Goal: Information Seeking & Learning: Compare options

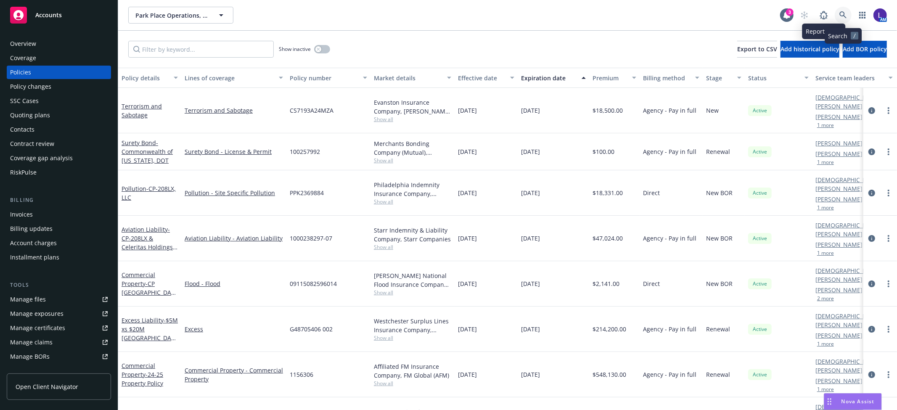
click at [842, 15] on icon at bounding box center [843, 15] width 8 height 8
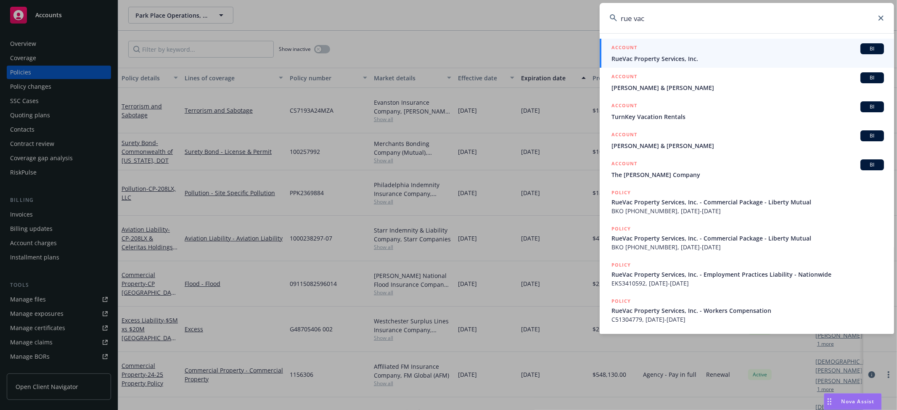
type input "rue vac"
click at [645, 59] on span "RueVac Property Services, Inc." at bounding box center [747, 58] width 273 height 9
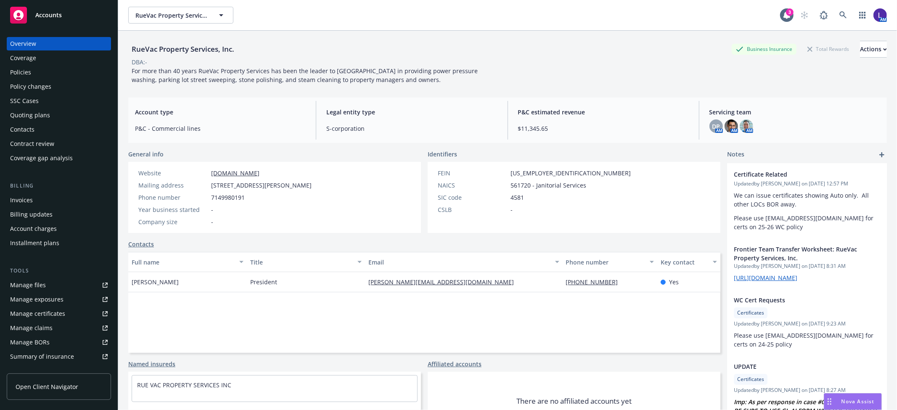
click at [42, 69] on div "Policies" at bounding box center [59, 72] width 98 height 13
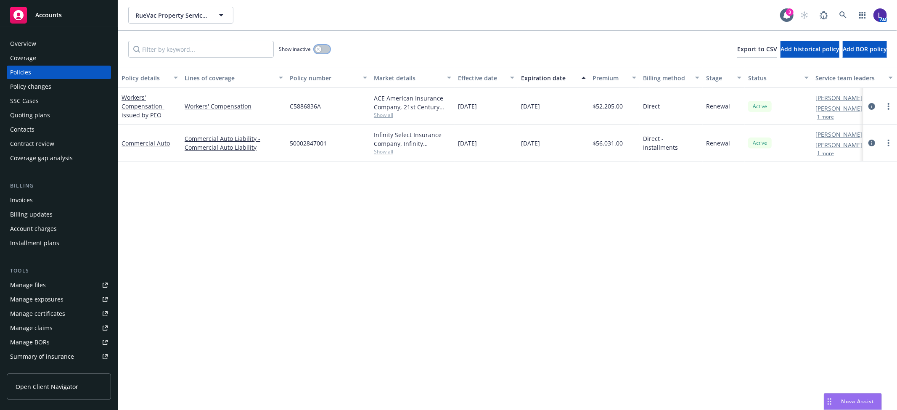
click at [324, 48] on button "button" at bounding box center [322, 49] width 16 height 8
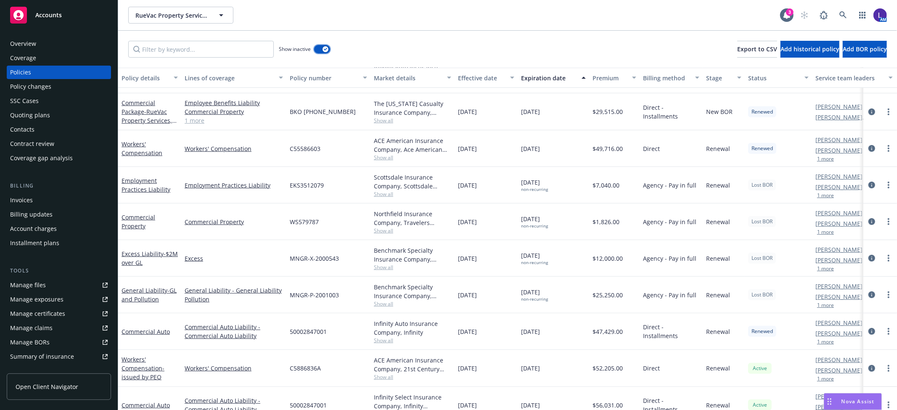
scroll to position [421, 0]
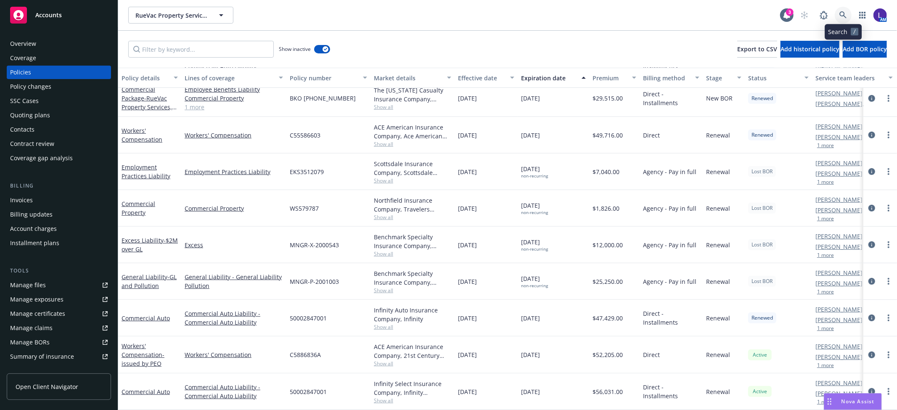
click at [842, 14] on icon at bounding box center [843, 15] width 8 height 8
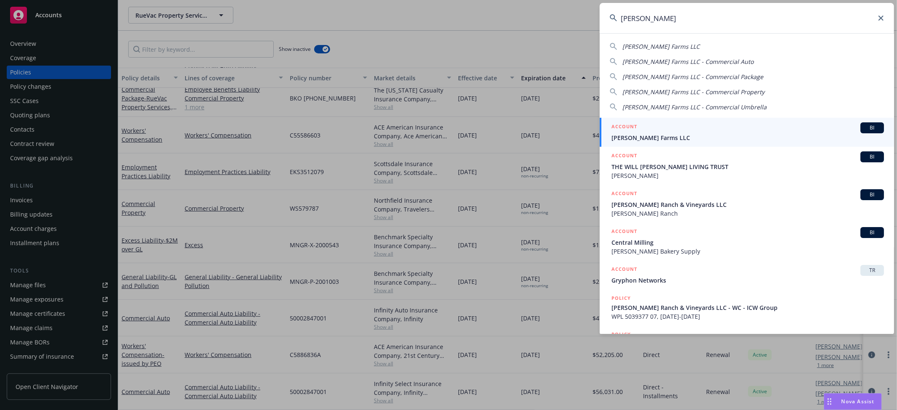
type input "[PERSON_NAME]"
click at [642, 135] on span "[PERSON_NAME] Farms LLC" at bounding box center [747, 137] width 273 height 9
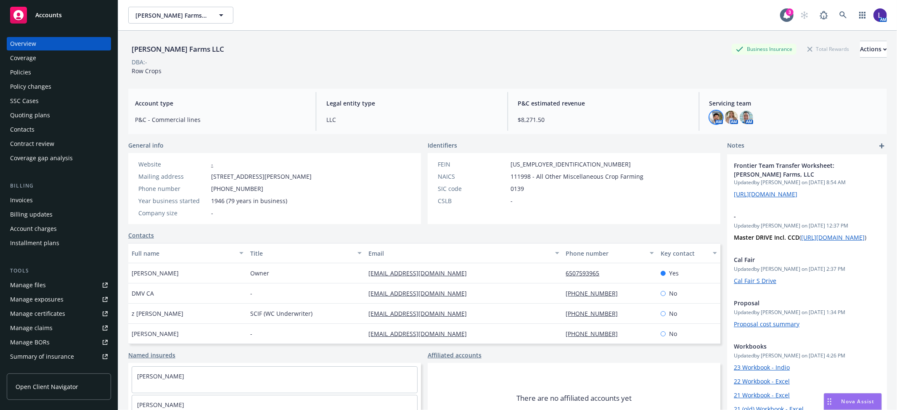
click at [711, 119] on img at bounding box center [715, 117] width 13 height 13
click at [728, 117] on img at bounding box center [731, 117] width 13 height 13
click at [742, 118] on img at bounding box center [746, 117] width 13 height 13
click at [17, 70] on div "Policies" at bounding box center [20, 72] width 21 height 13
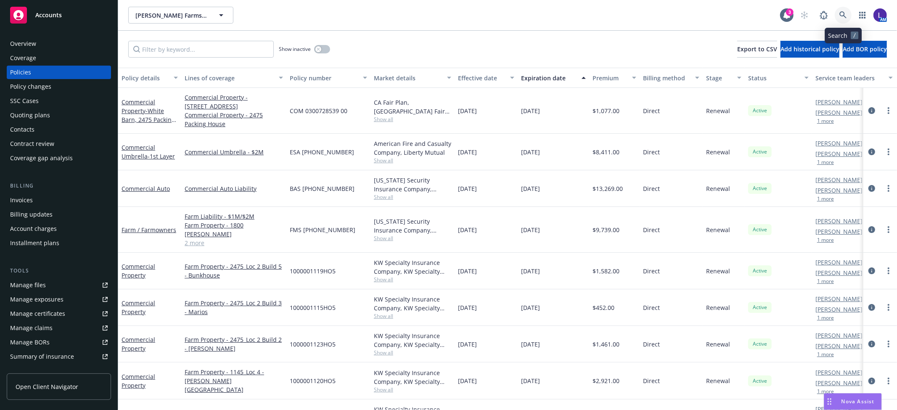
click at [842, 15] on icon at bounding box center [843, 15] width 8 height 8
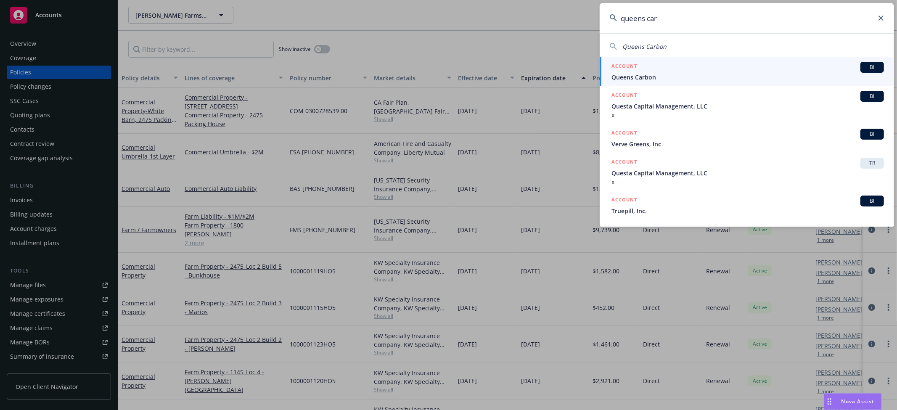
type input "queens car"
click at [633, 79] on span "Queens Carbon" at bounding box center [747, 77] width 273 height 9
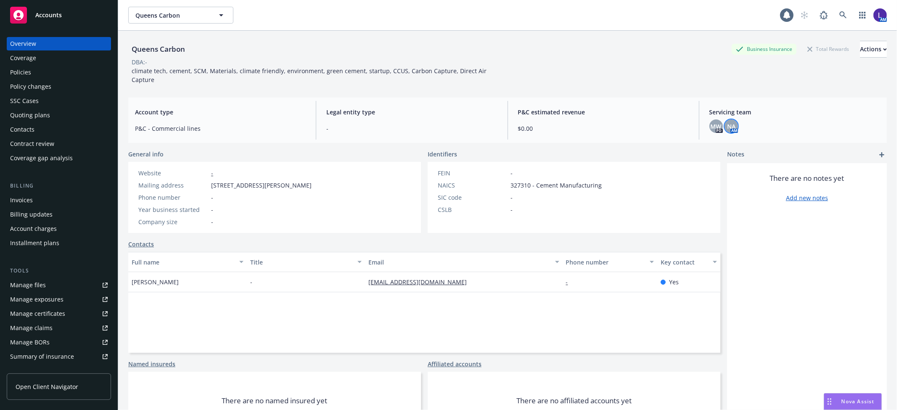
click at [727, 122] on span "NA" at bounding box center [731, 126] width 8 height 9
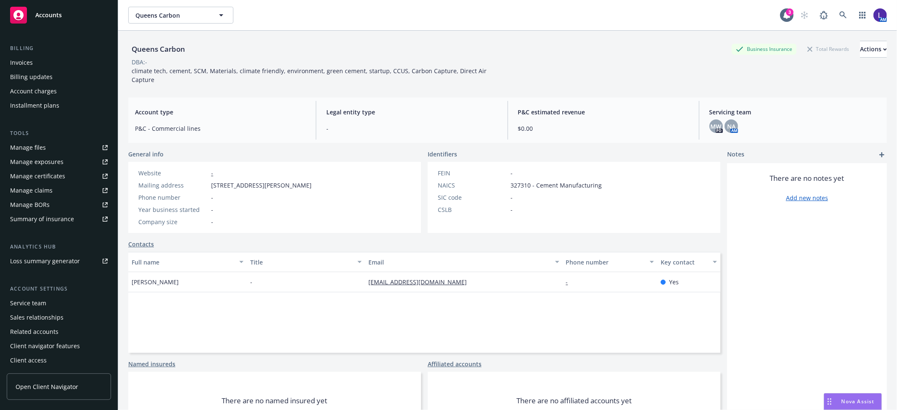
click at [47, 300] on div "Service team" at bounding box center [59, 302] width 98 height 13
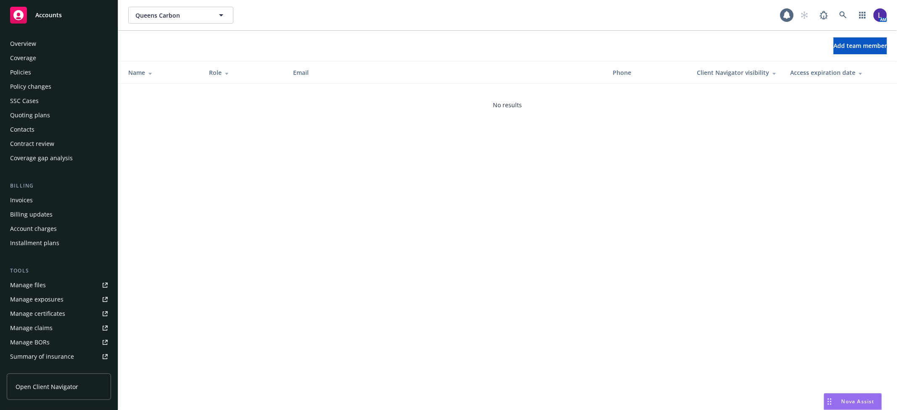
scroll to position [138, 0]
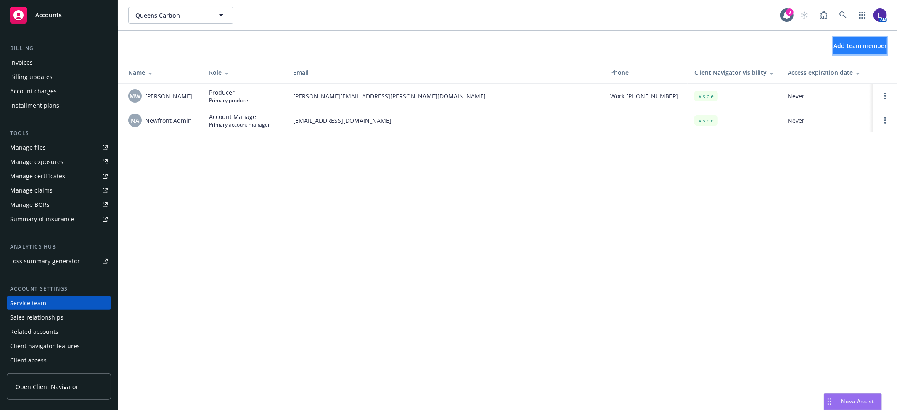
click at [842, 40] on button "Add team member" at bounding box center [860, 45] width 53 height 17
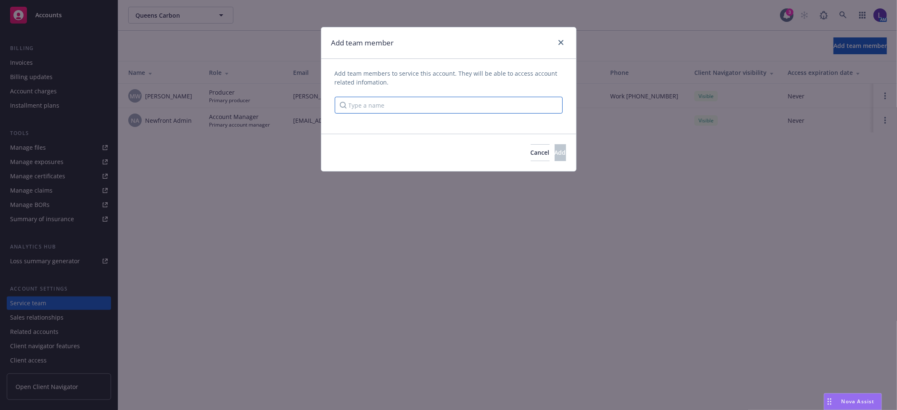
click at [429, 103] on input "Type a name" at bounding box center [449, 105] width 228 height 17
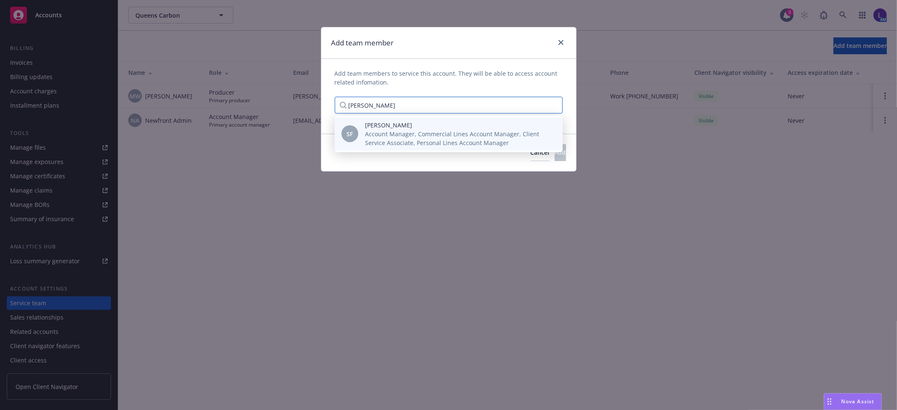
type input "[PERSON_NAME]"
click at [409, 133] on span "Account Manager, Commercial Lines Account Manager, Client Service Associate, Pe…" at bounding box center [457, 139] width 184 height 18
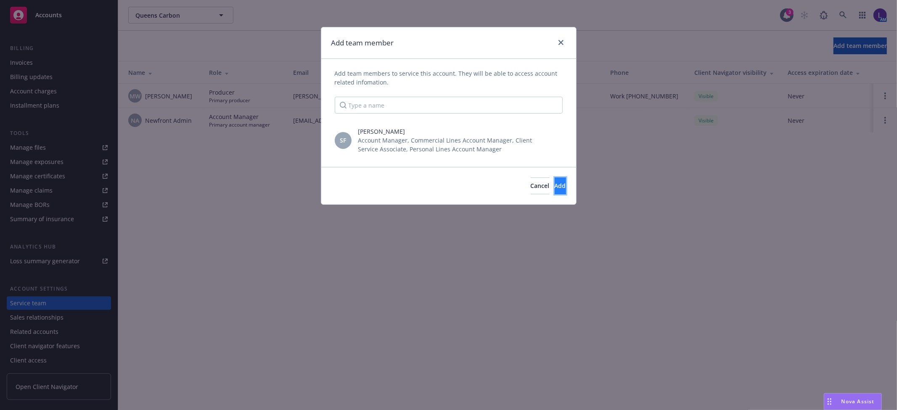
click at [555, 180] on button "Add" at bounding box center [560, 185] width 11 height 17
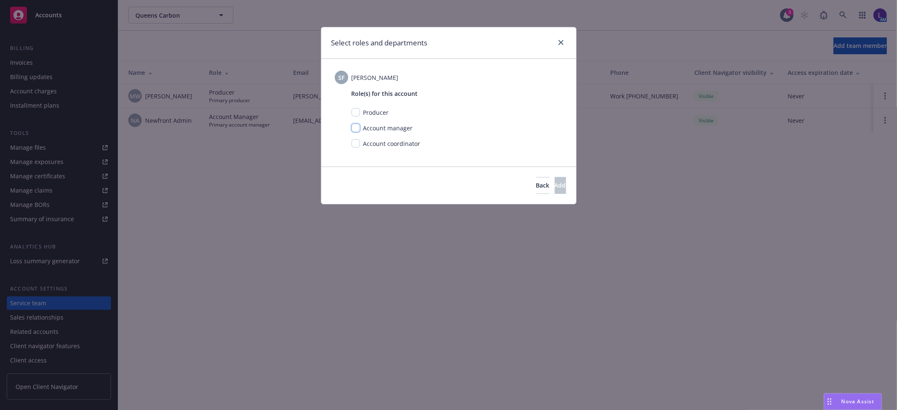
click at [355, 129] on input "checkbox" at bounding box center [356, 128] width 8 height 8
checkbox input "true"
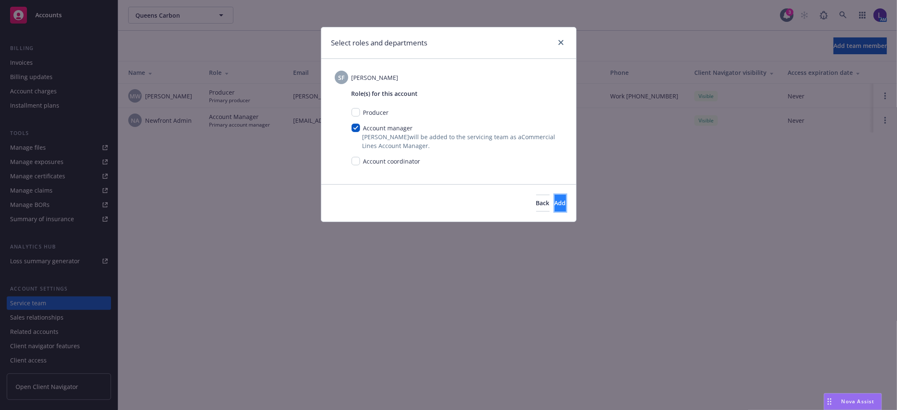
click at [555, 198] on button "Add" at bounding box center [560, 203] width 11 height 17
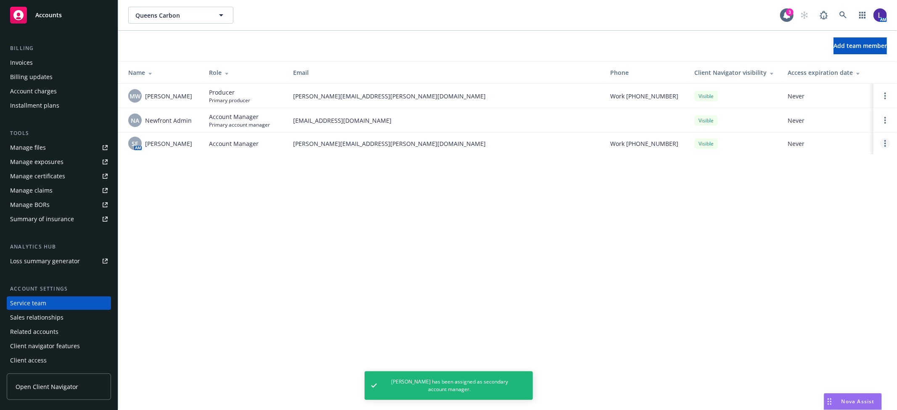
click at [887, 142] on link "Open options" at bounding box center [885, 143] width 10 height 10
click at [825, 102] on span "Assign as primary account manager" at bounding box center [818, 103] width 122 height 8
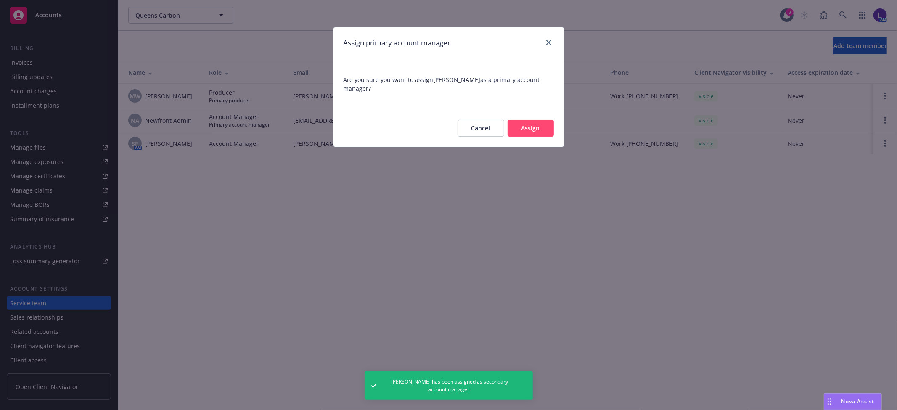
click at [540, 120] on button "Assign" at bounding box center [531, 128] width 46 height 17
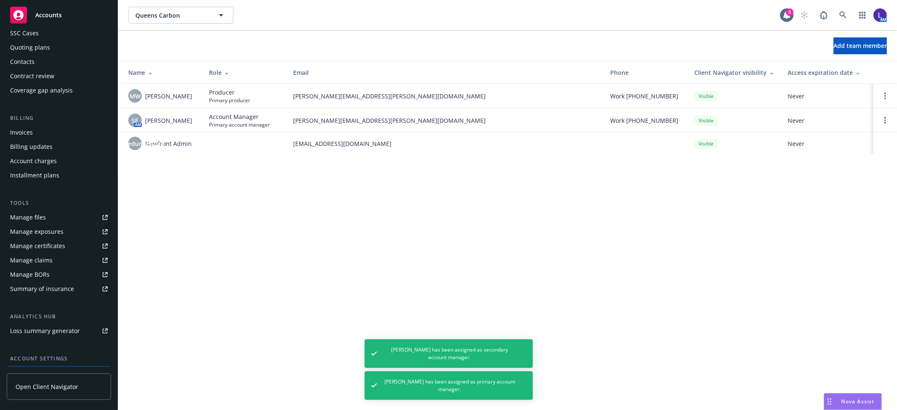
scroll to position [0, 0]
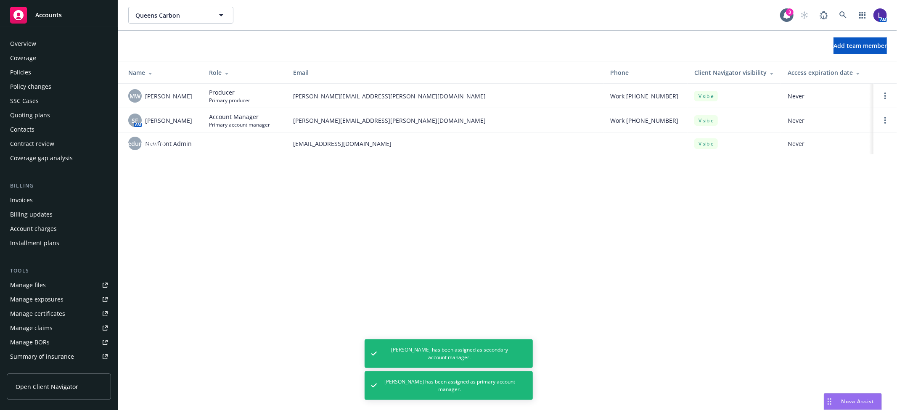
click at [27, 69] on div "Policies" at bounding box center [20, 72] width 21 height 13
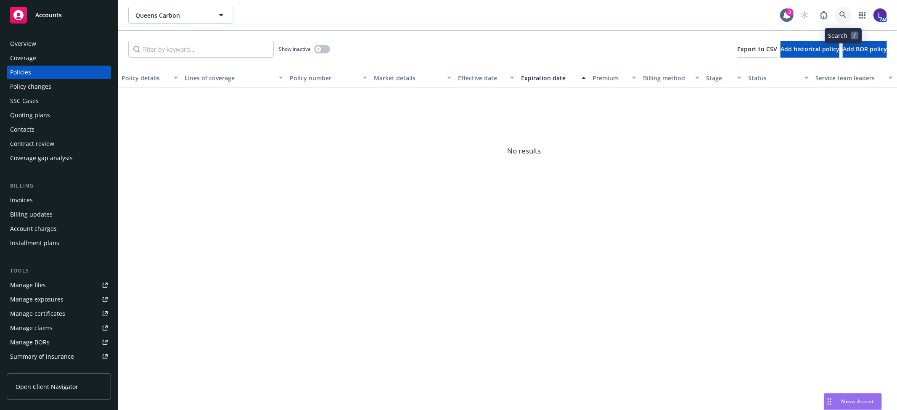
click at [841, 17] on icon at bounding box center [843, 15] width 8 height 8
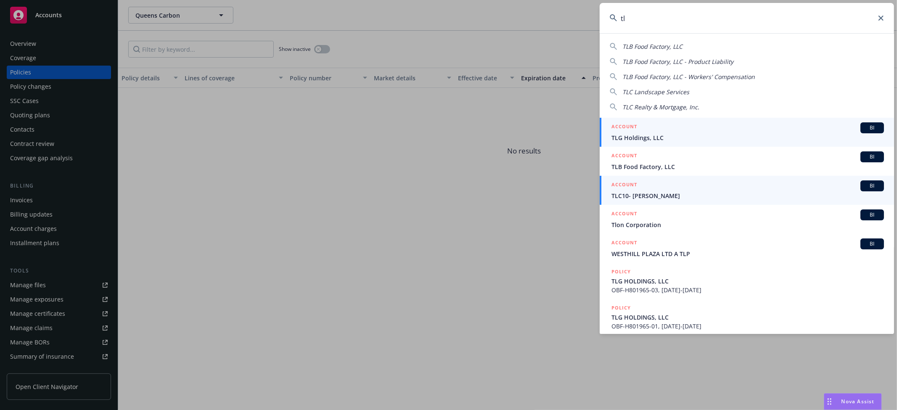
type input "tl"
click at [631, 190] on h5 "ACCOUNT" at bounding box center [624, 185] width 26 height 10
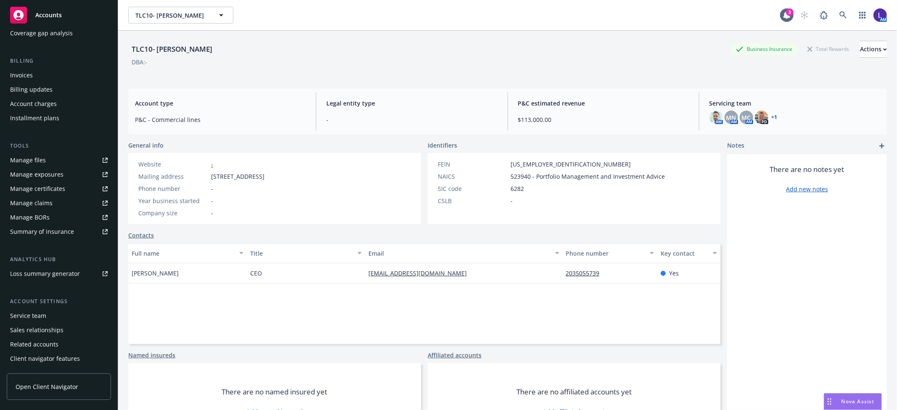
scroll to position [138, 0]
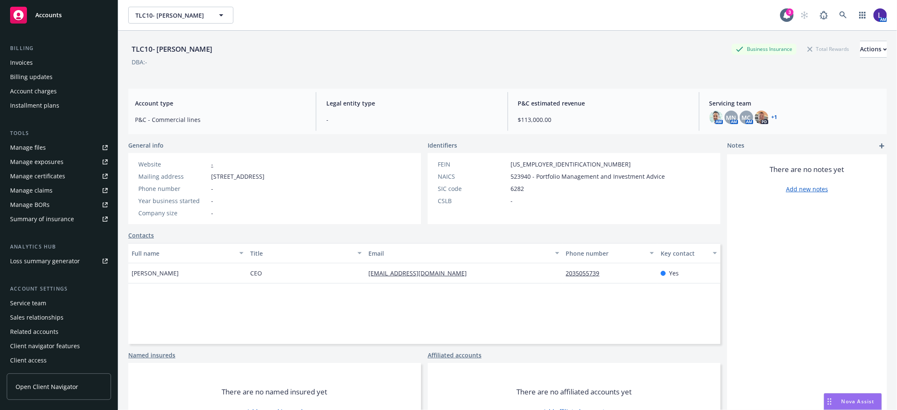
click at [41, 298] on div "Service team" at bounding box center [28, 302] width 36 height 13
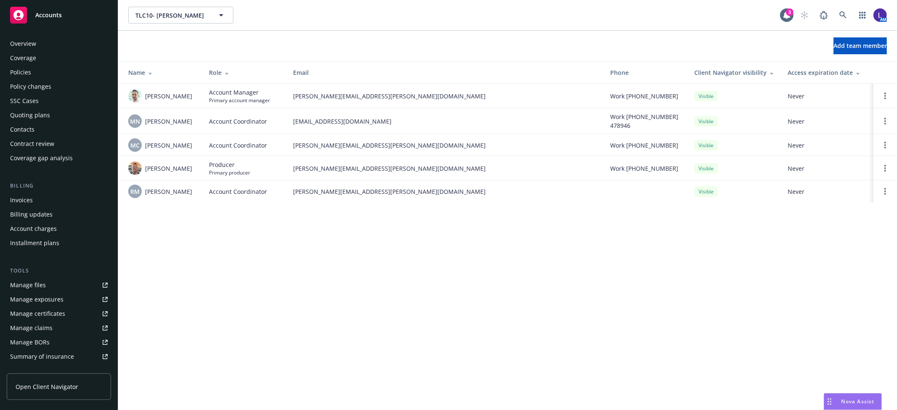
click at [25, 71] on div "Policies" at bounding box center [20, 72] width 21 height 13
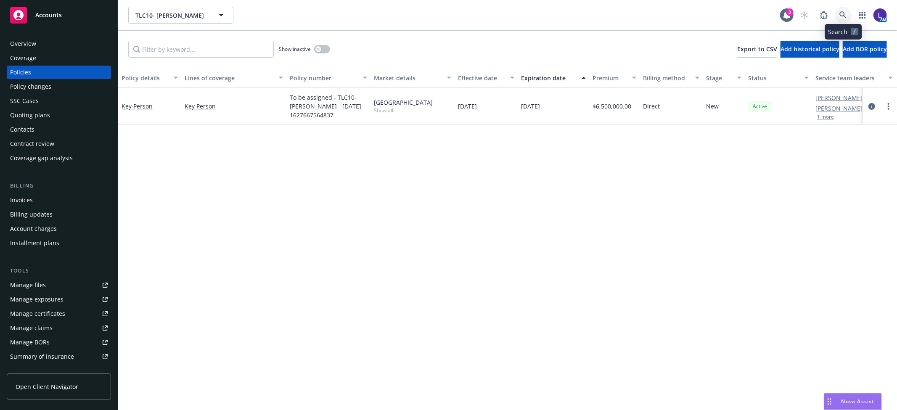
click at [841, 11] on icon at bounding box center [843, 15] width 8 height 8
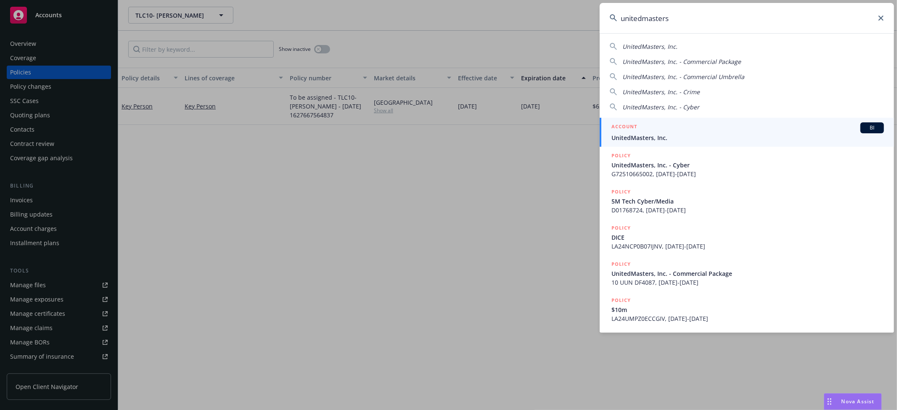
type input "unitedmasters"
click at [649, 122] on div "ACCOUNT BI" at bounding box center [747, 127] width 273 height 11
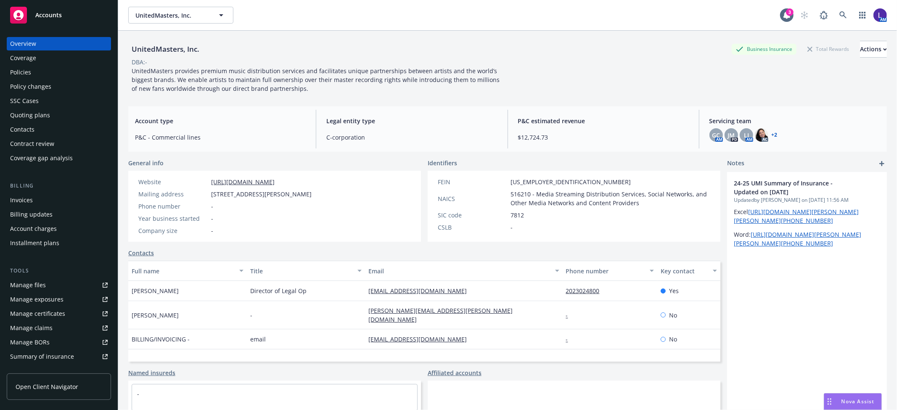
click at [34, 70] on div "Policies" at bounding box center [59, 72] width 98 height 13
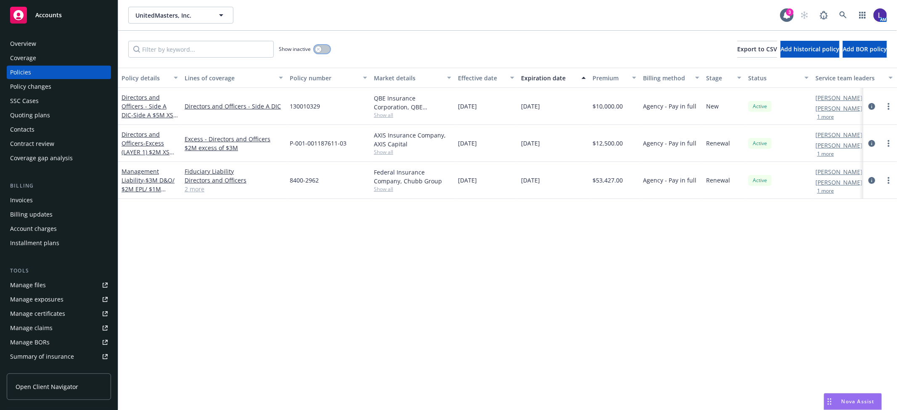
click at [323, 50] on button "button" at bounding box center [322, 49] width 16 height 8
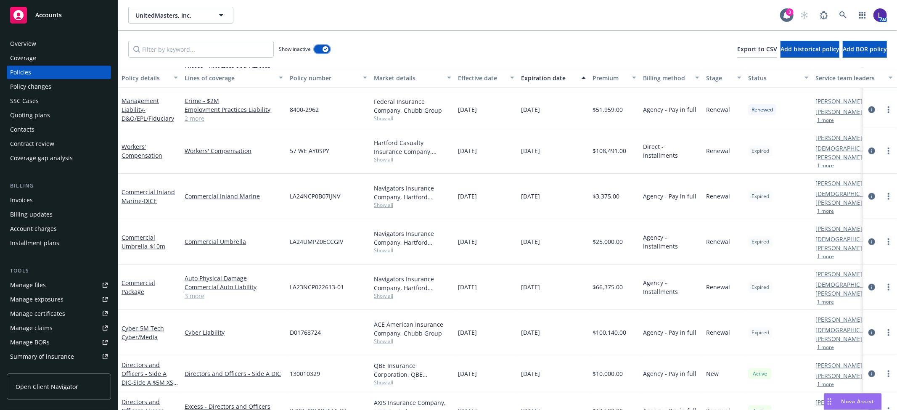
scroll to position [561, 0]
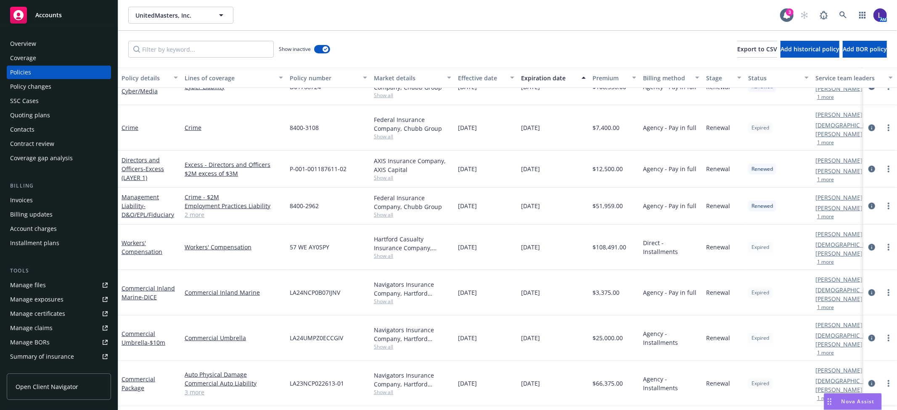
click at [826, 193] on link "[PERSON_NAME]" at bounding box center [838, 197] width 47 height 9
click at [826, 177] on button "1 more" at bounding box center [825, 179] width 17 height 5
click at [842, 13] on icon at bounding box center [843, 15] width 8 height 8
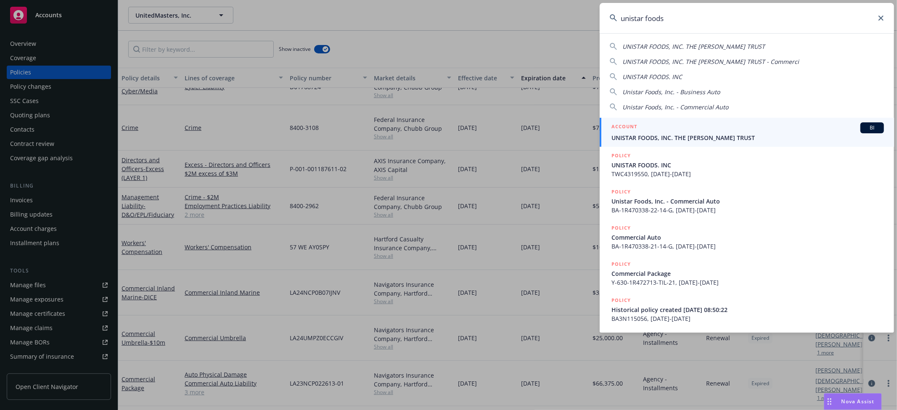
type input "unistar foods"
click at [656, 132] on div "ACCOUNT BI" at bounding box center [747, 127] width 273 height 11
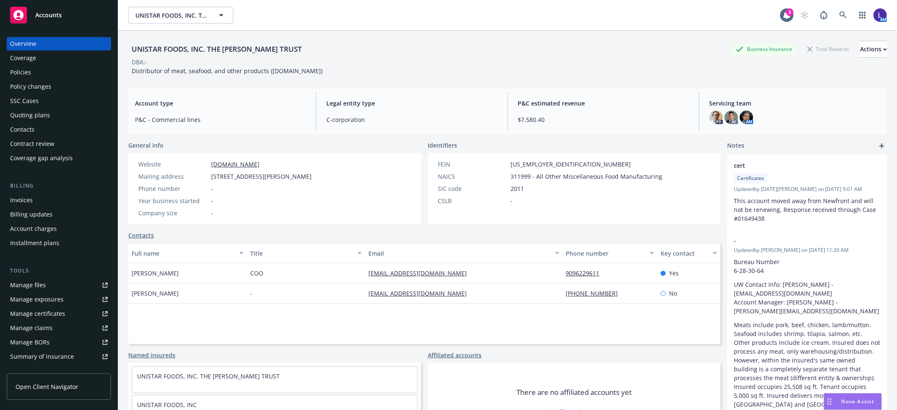
click at [13, 71] on div "Policies" at bounding box center [20, 72] width 21 height 13
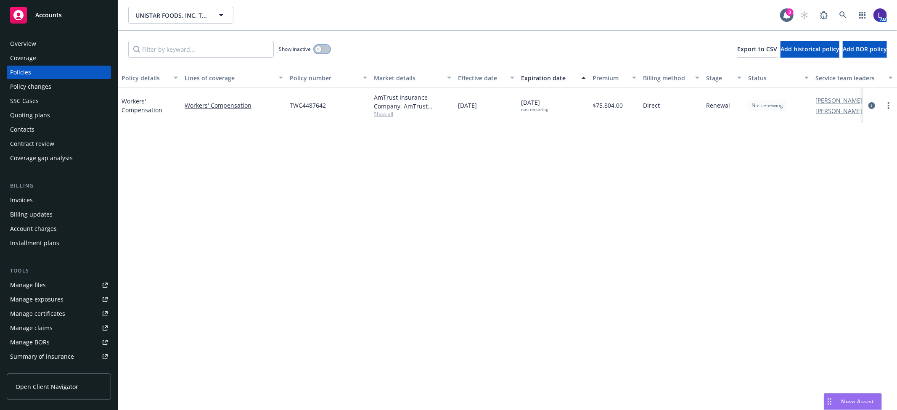
click at [325, 49] on button "button" at bounding box center [322, 49] width 16 height 8
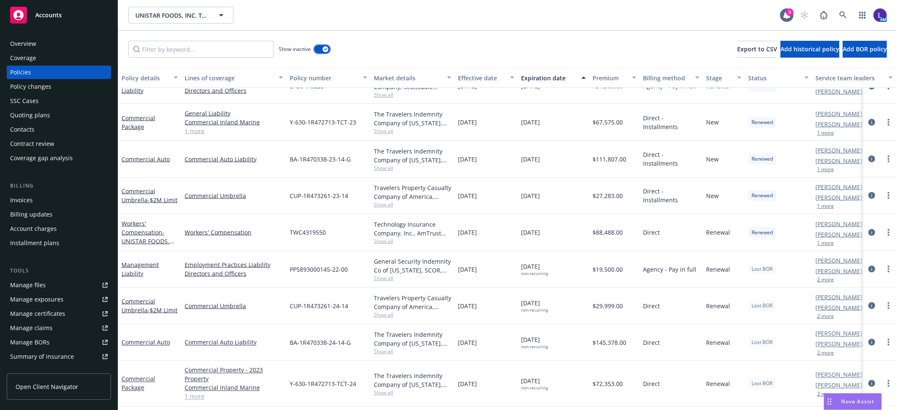
scroll to position [1136, 0]
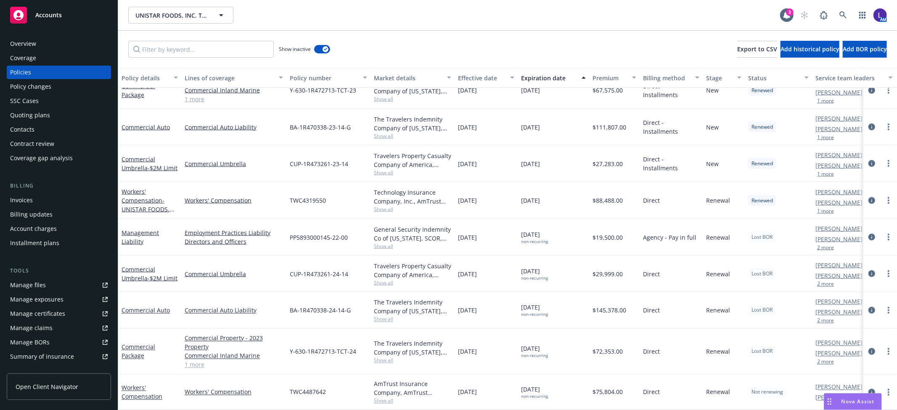
click at [824, 135] on button "1 more" at bounding box center [825, 137] width 17 height 5
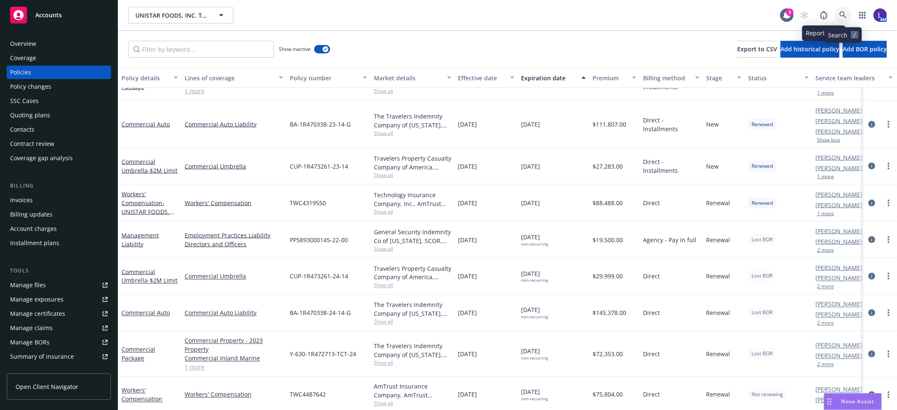
click at [842, 13] on icon at bounding box center [843, 15] width 8 height 8
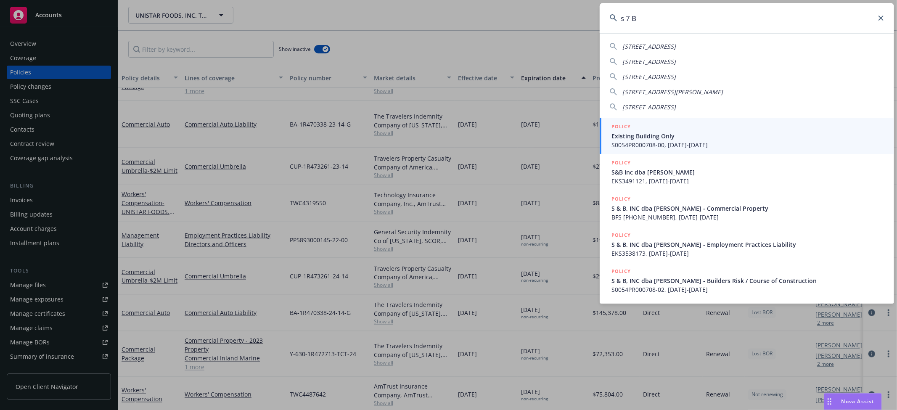
click at [629, 17] on input "s 7 B" at bounding box center [747, 18] width 294 height 30
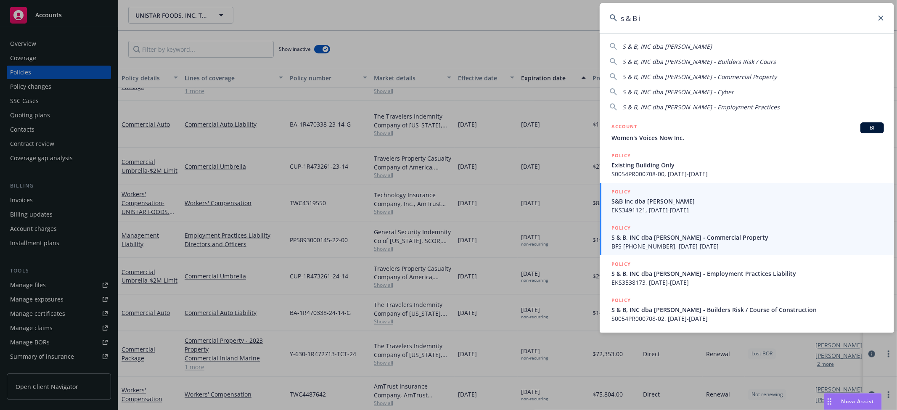
type input "s & B i"
click at [663, 241] on span "S & B, INC dba [PERSON_NAME] - Commercial Property" at bounding box center [747, 237] width 273 height 9
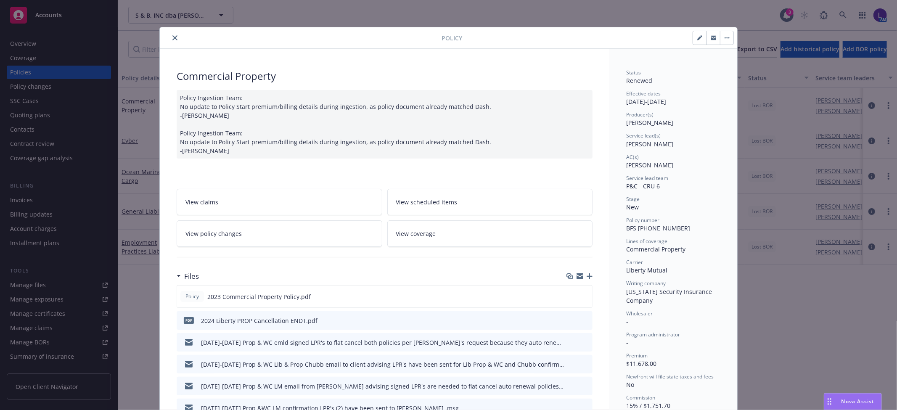
drag, startPoint x: 173, startPoint y: 36, endPoint x: 117, endPoint y: 39, distance: 56.0
click at [172, 36] on icon "close" at bounding box center [174, 37] width 5 height 5
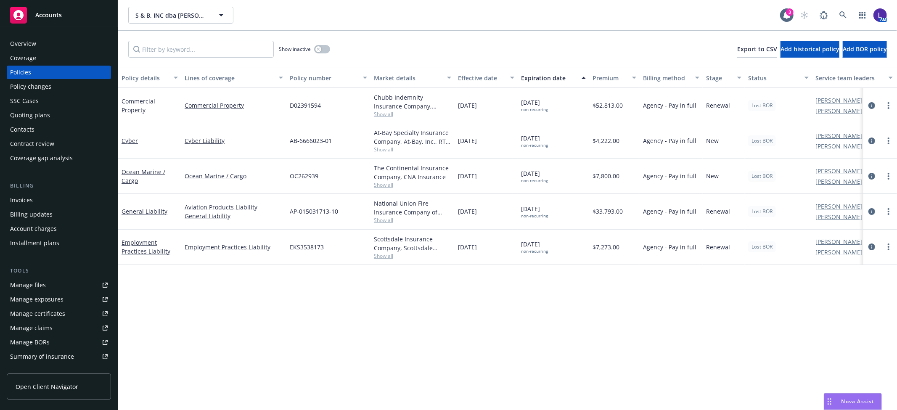
click at [59, 47] on div "Overview" at bounding box center [59, 43] width 98 height 13
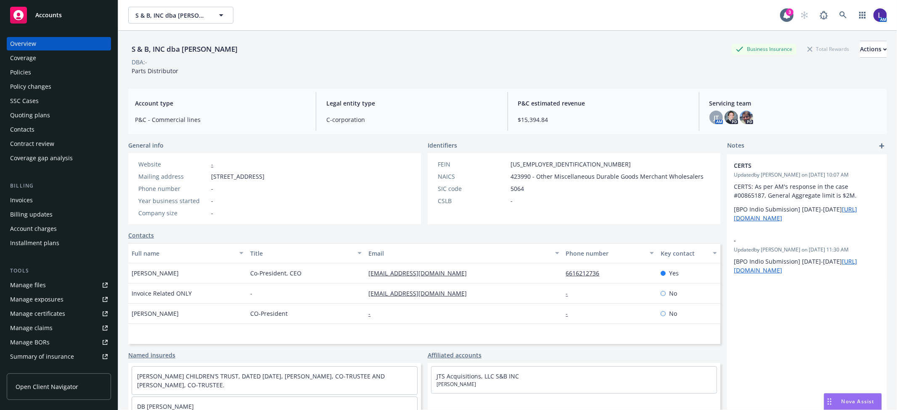
click at [16, 71] on div "Policies" at bounding box center [20, 72] width 21 height 13
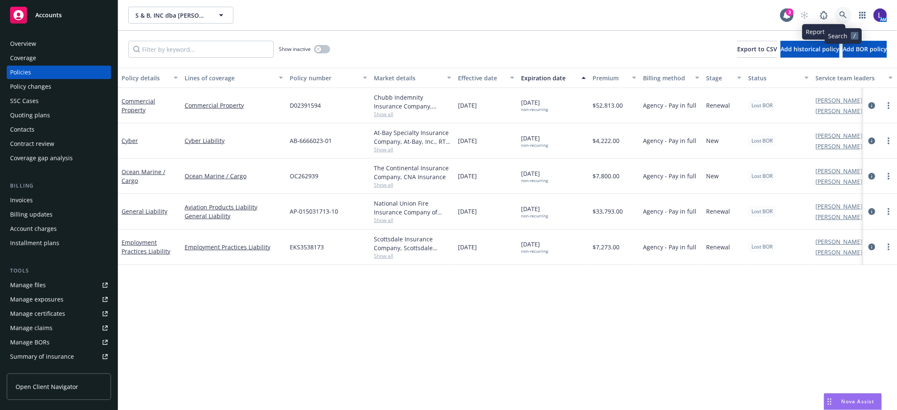
click at [843, 14] on icon at bounding box center [843, 15] width 8 height 8
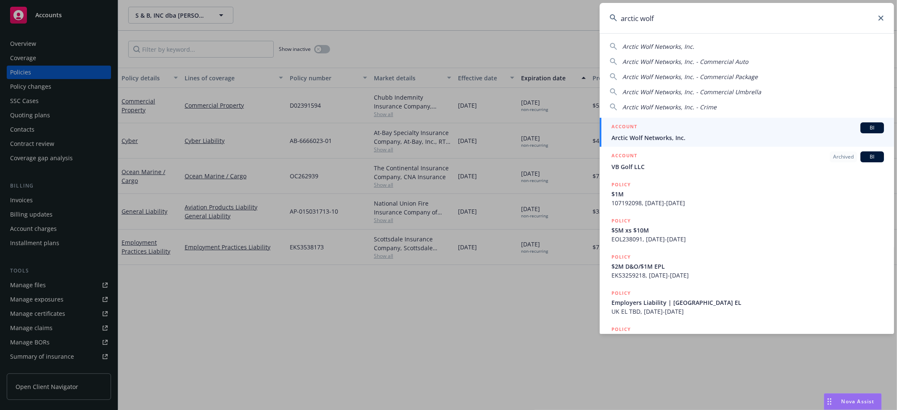
type input "arctic wolf"
click at [669, 135] on span "Arctic Wolf Networks, Inc." at bounding box center [747, 137] width 273 height 9
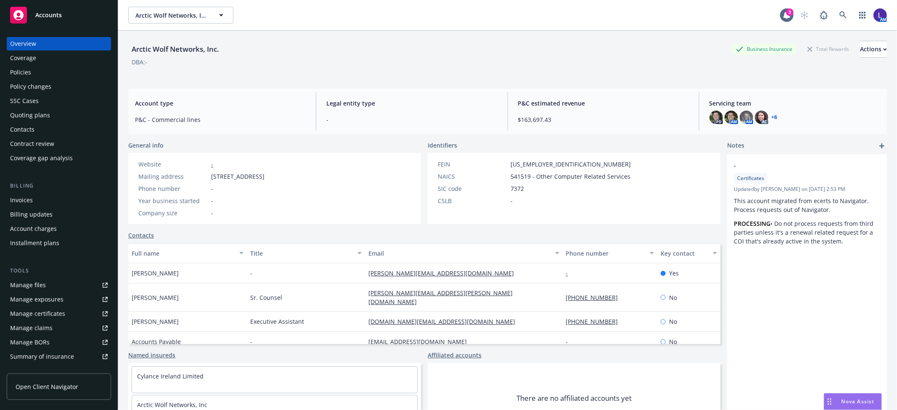
click at [49, 69] on div "Policies" at bounding box center [59, 72] width 98 height 13
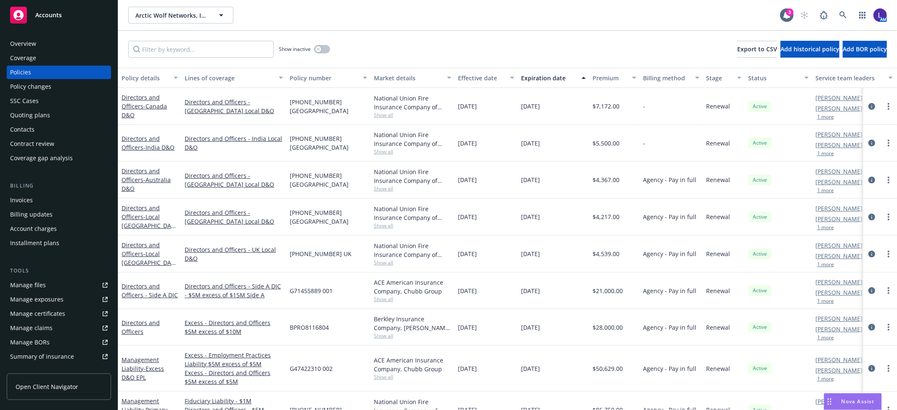
click at [31, 108] on div "Quoting plans" at bounding box center [30, 114] width 40 height 13
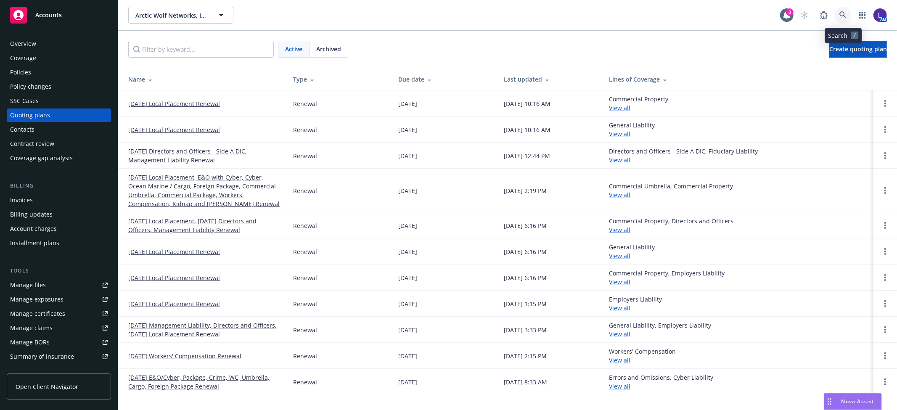
click at [842, 16] on icon at bounding box center [842, 14] width 7 height 7
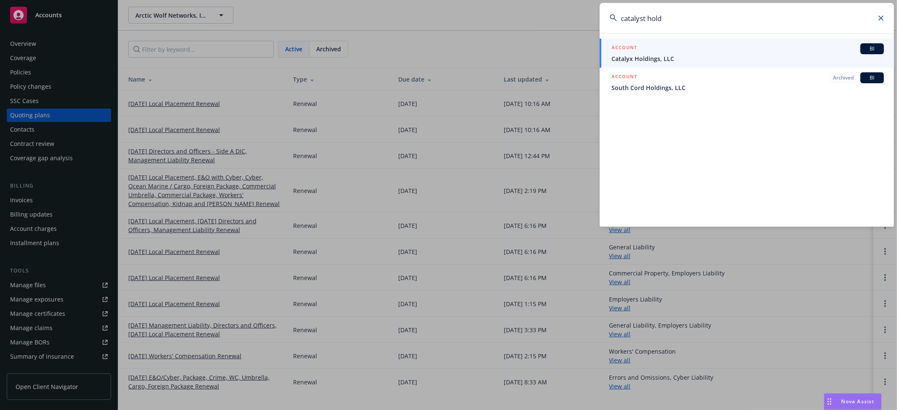
type input "catalyst hold"
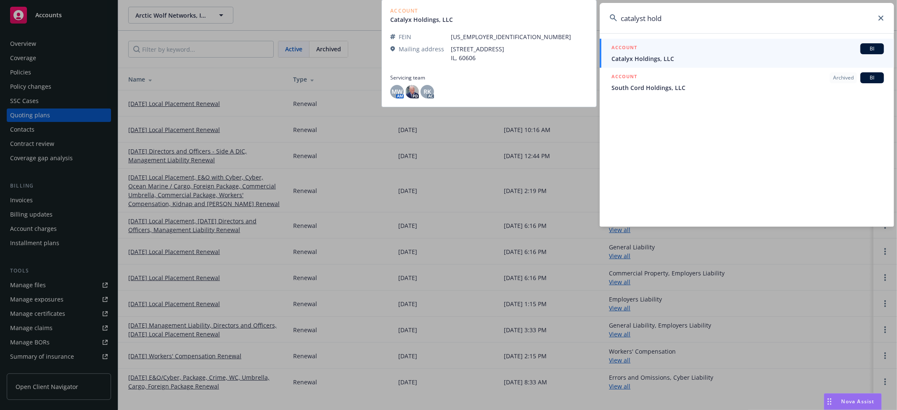
click at [657, 57] on span "Catalyx Holdings, LLC" at bounding box center [747, 58] width 273 height 9
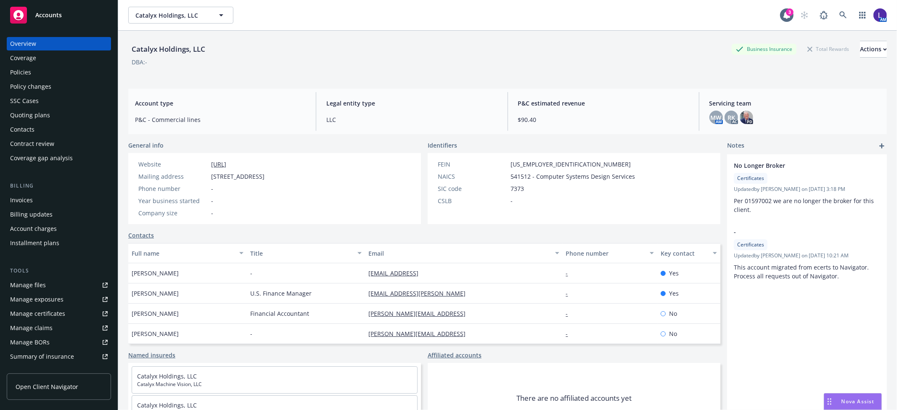
click at [24, 69] on div "Policies" at bounding box center [20, 72] width 21 height 13
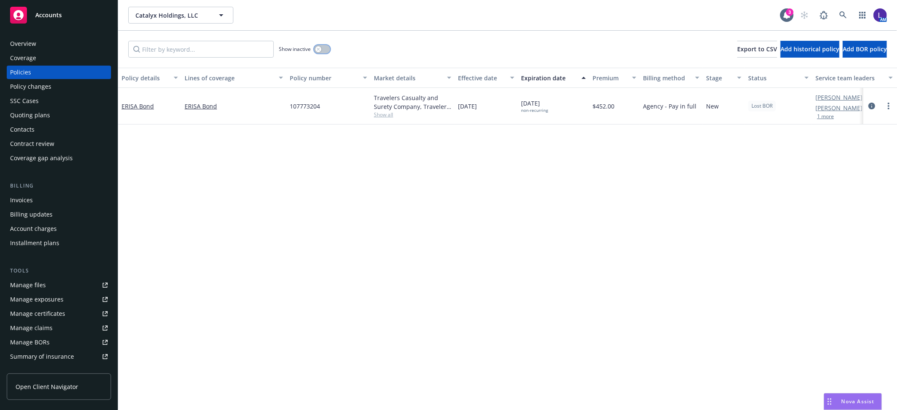
click at [314, 49] on button "button" at bounding box center [322, 49] width 16 height 8
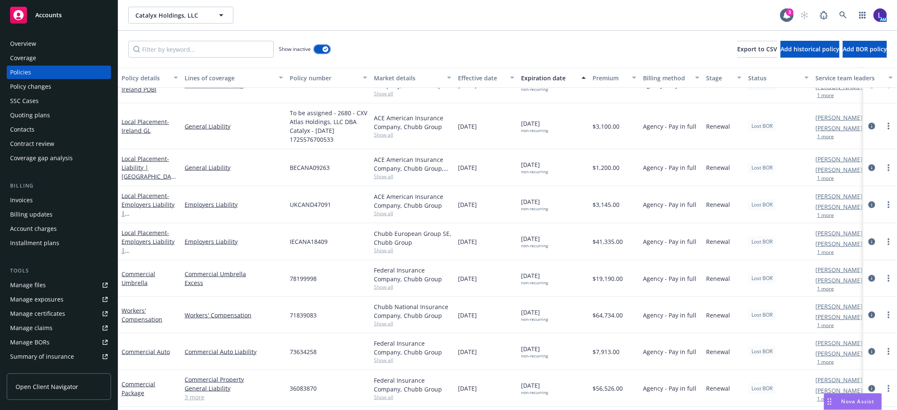
scroll to position [836, 0]
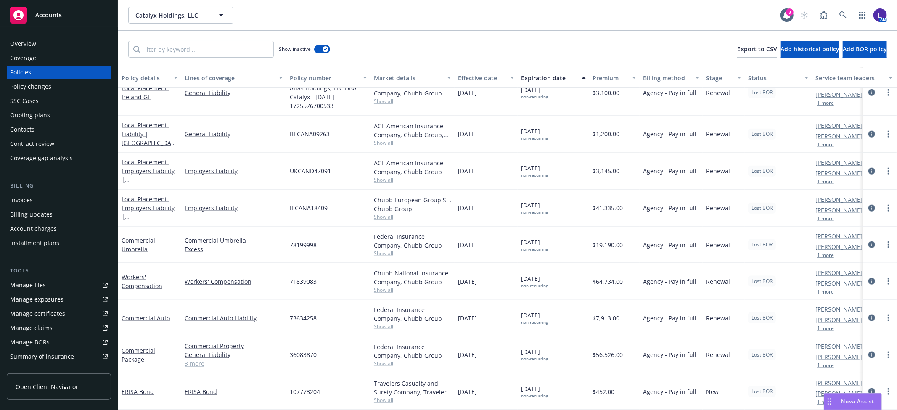
click at [826, 251] on div "[PERSON_NAME] AC [PERSON_NAME] AM 1 more" at bounding box center [854, 245] width 84 height 37
click at [824, 253] on button "1 more" at bounding box center [825, 255] width 17 height 5
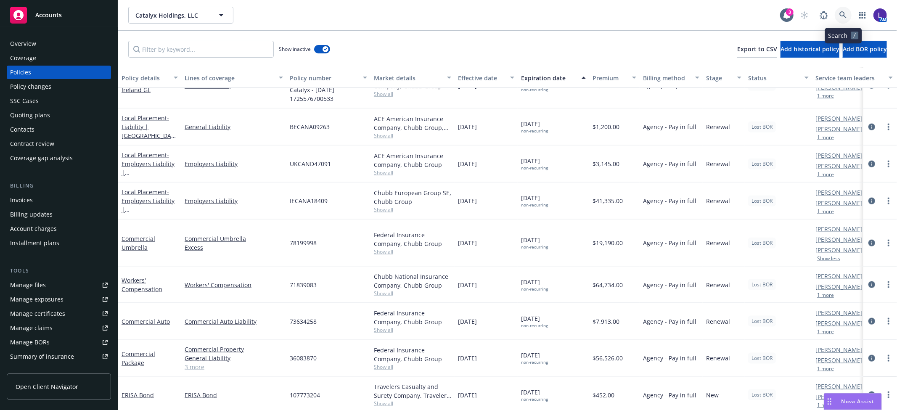
click at [840, 12] on icon at bounding box center [843, 15] width 8 height 8
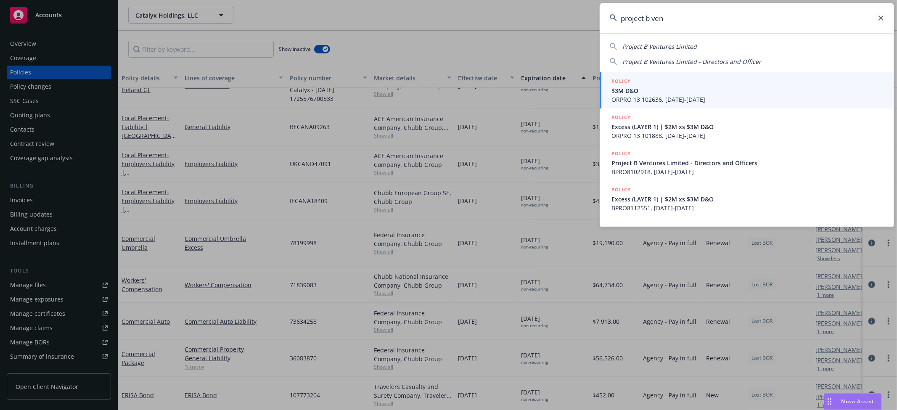
click at [666, 42] on span "Project B Ventures Limited" at bounding box center [659, 46] width 74 height 8
type input "Project B Ventures Limited"
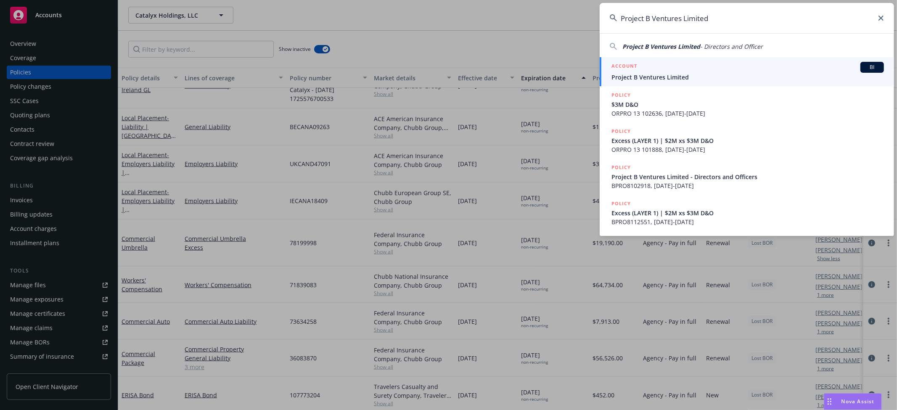
click at [662, 76] on span "Project B Ventures Limited" at bounding box center [747, 77] width 273 height 9
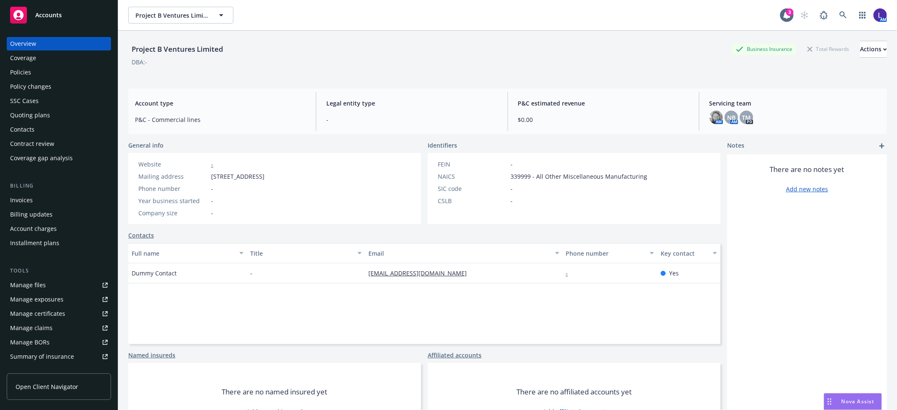
click at [21, 70] on div "Policies" at bounding box center [20, 72] width 21 height 13
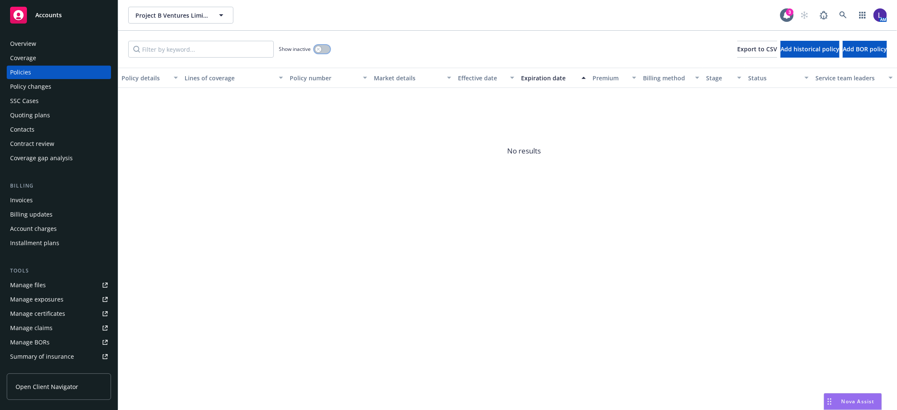
click at [321, 45] on button "button" at bounding box center [322, 49] width 16 height 8
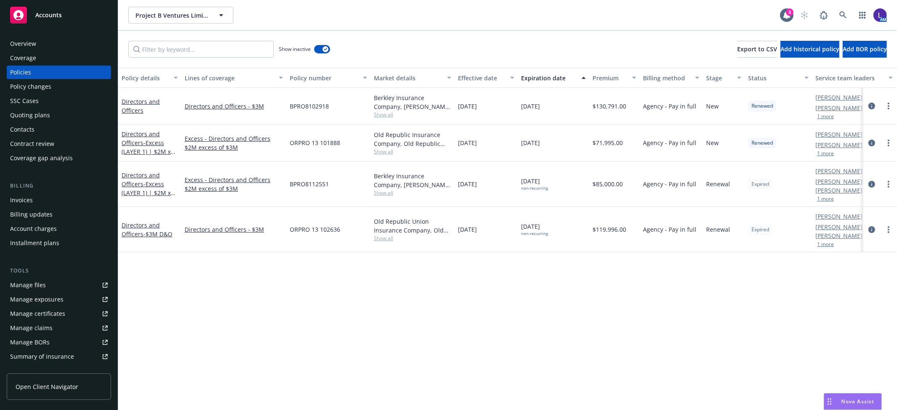
click at [826, 196] on button "1 more" at bounding box center [825, 198] width 17 height 5
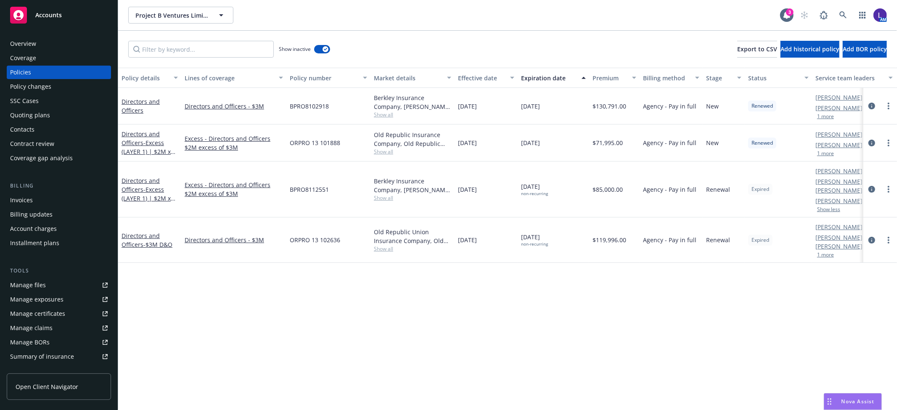
click at [825, 116] on button "1 more" at bounding box center [825, 116] width 17 height 5
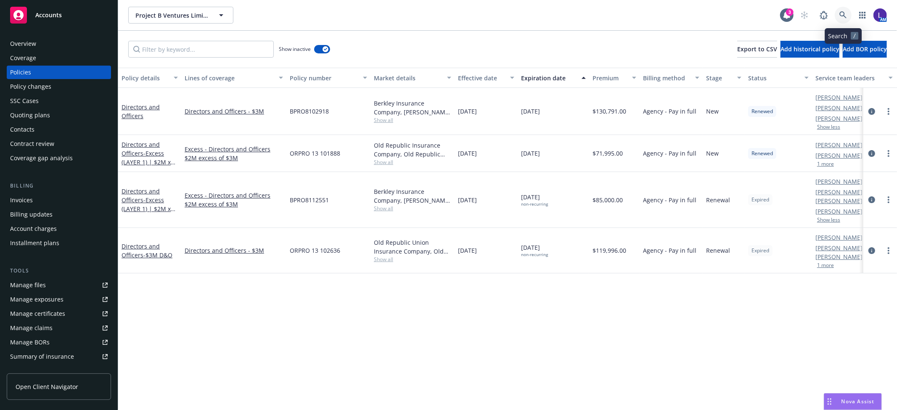
click at [839, 12] on icon at bounding box center [843, 15] width 8 height 8
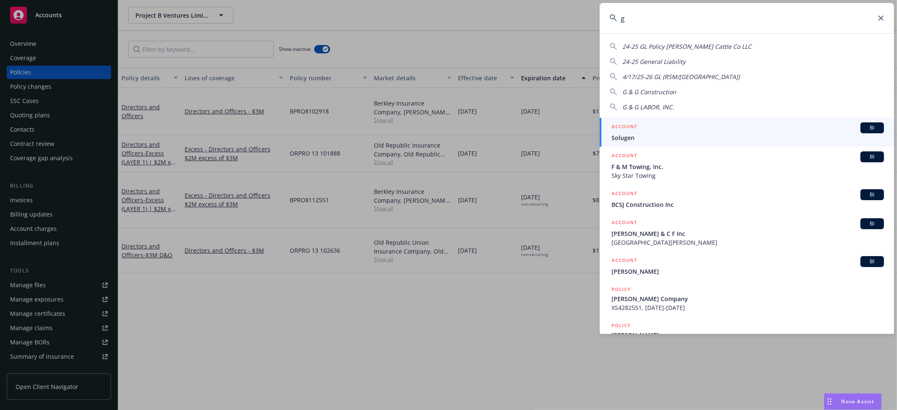
click at [683, 22] on input "g" at bounding box center [747, 18] width 294 height 30
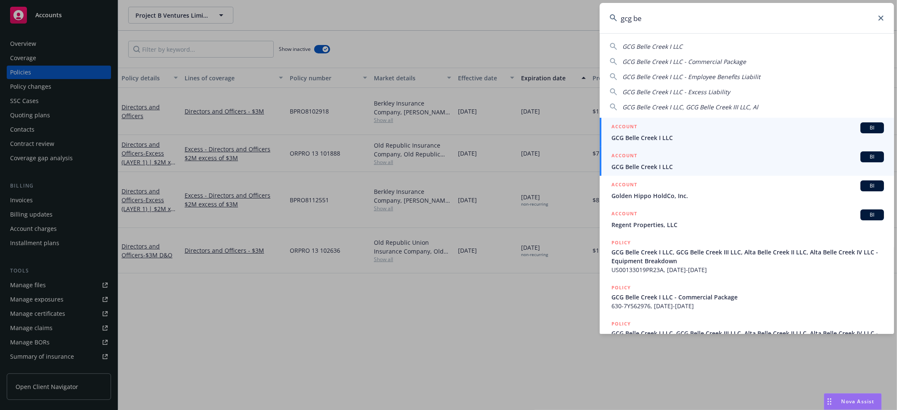
type input "gcg be"
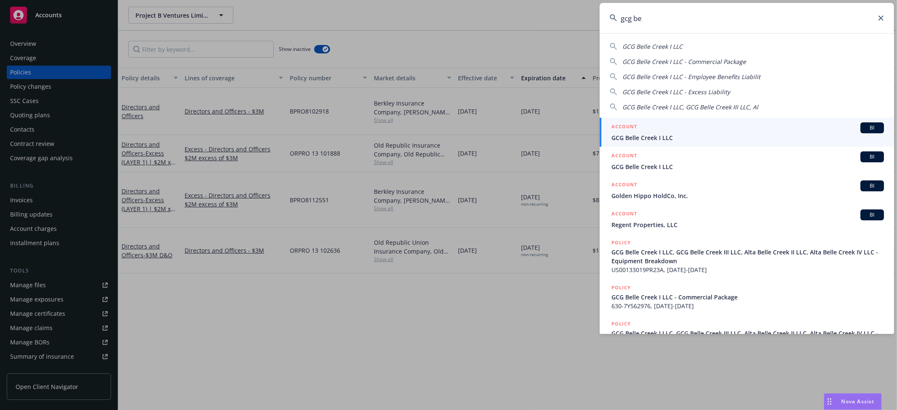
click at [646, 139] on span "GCG Belle Creek I LLC" at bounding box center [747, 137] width 273 height 9
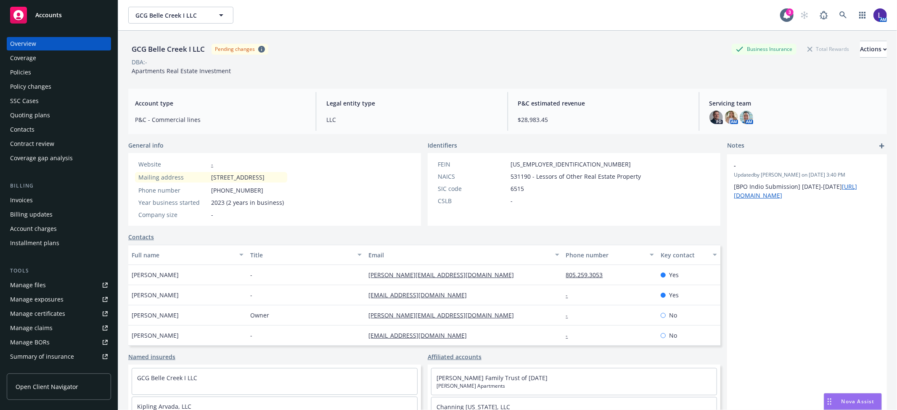
click at [47, 72] on div "Policies" at bounding box center [59, 72] width 98 height 13
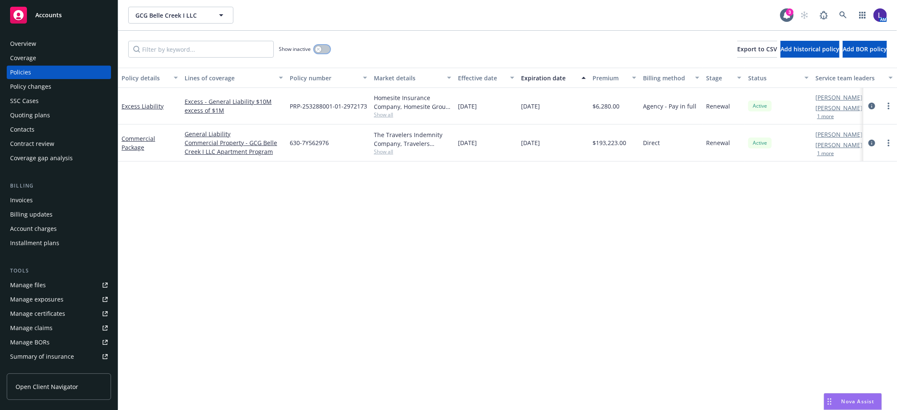
click at [328, 46] on button "button" at bounding box center [322, 49] width 16 height 8
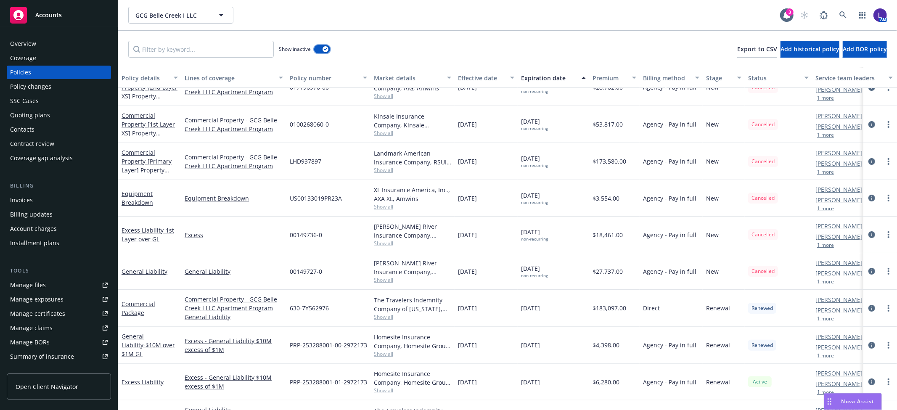
scroll to position [120, 0]
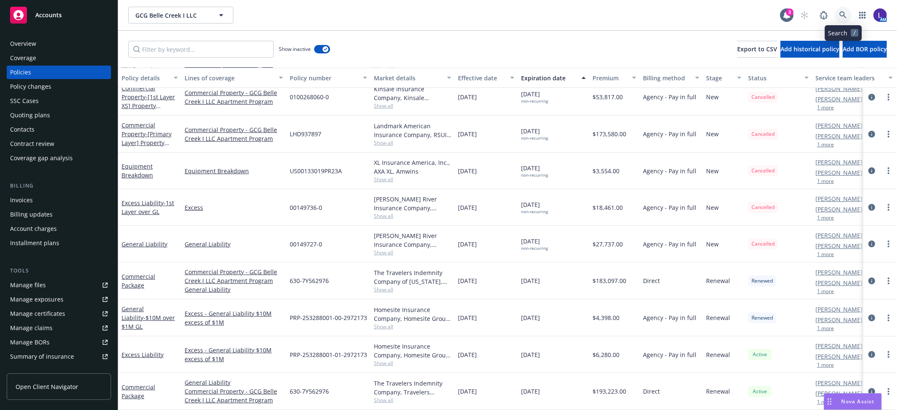
click at [839, 17] on icon at bounding box center [843, 15] width 8 height 8
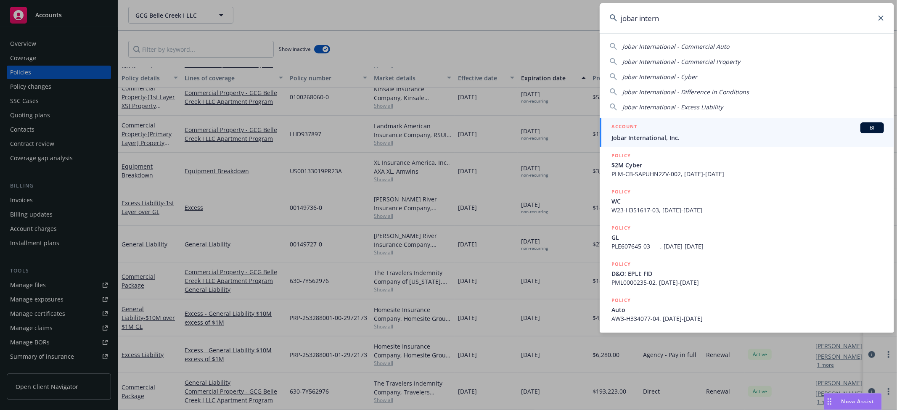
type input "jobar intern"
click at [653, 133] on span "Jobar International, Inc." at bounding box center [747, 137] width 273 height 9
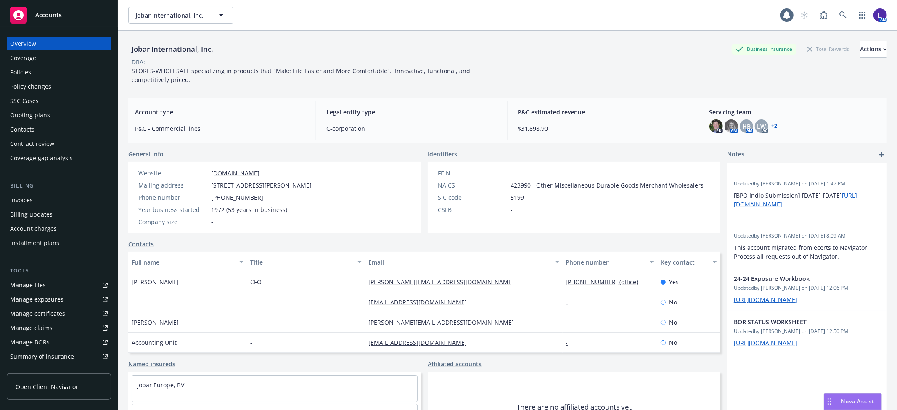
click at [11, 70] on div "Policies" at bounding box center [20, 72] width 21 height 13
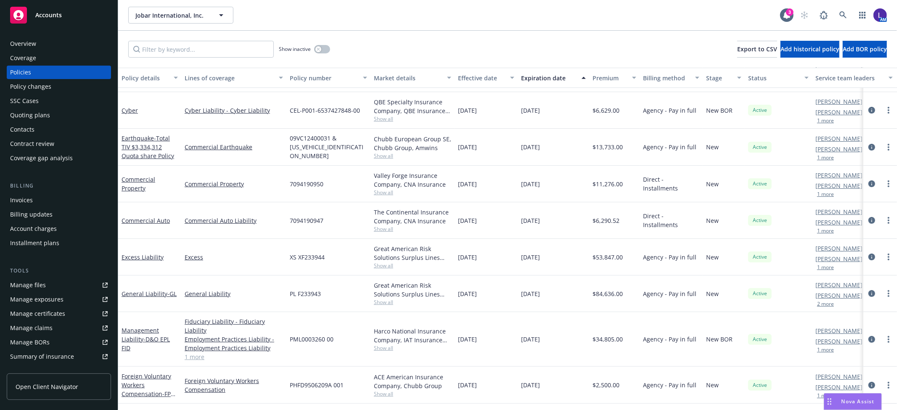
scroll to position [95, 0]
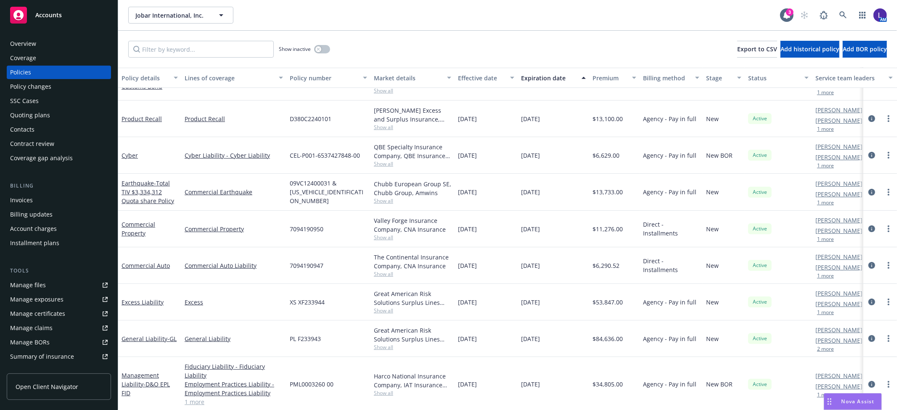
click at [712, 2] on div "Jobar International, Inc. Jobar International, Inc. 3 AM" at bounding box center [507, 15] width 779 height 30
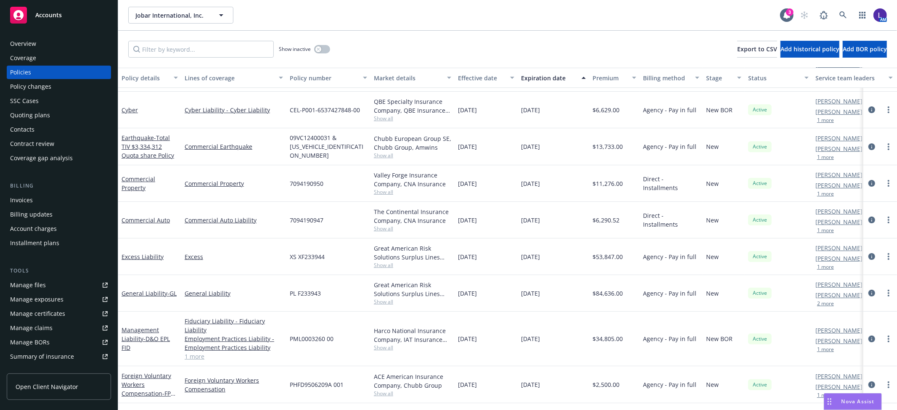
scroll to position [0, 0]
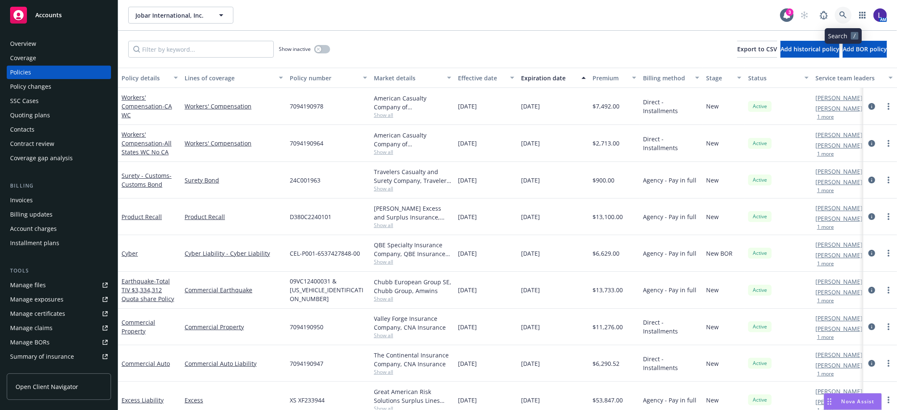
click at [839, 12] on icon at bounding box center [843, 15] width 8 height 8
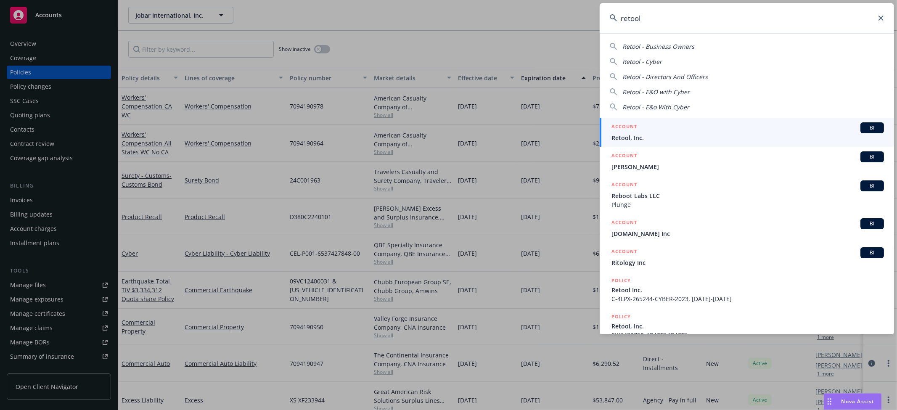
type input "retool"
click at [654, 138] on span "Retool, Inc." at bounding box center [747, 137] width 273 height 9
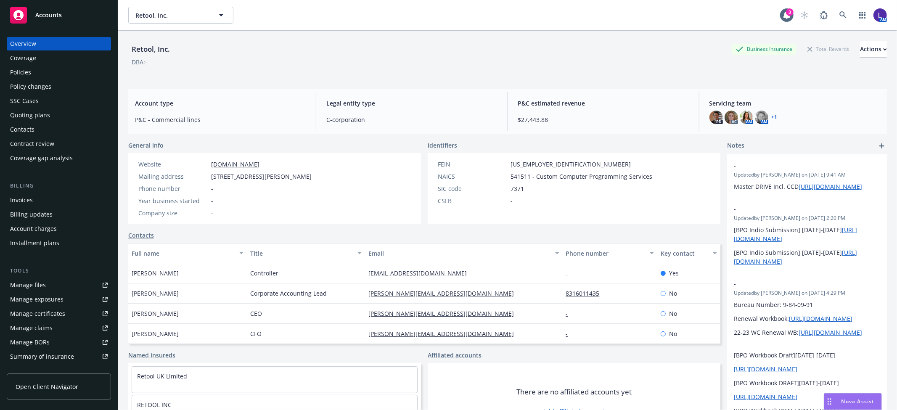
click at [24, 70] on div "Policies" at bounding box center [20, 72] width 21 height 13
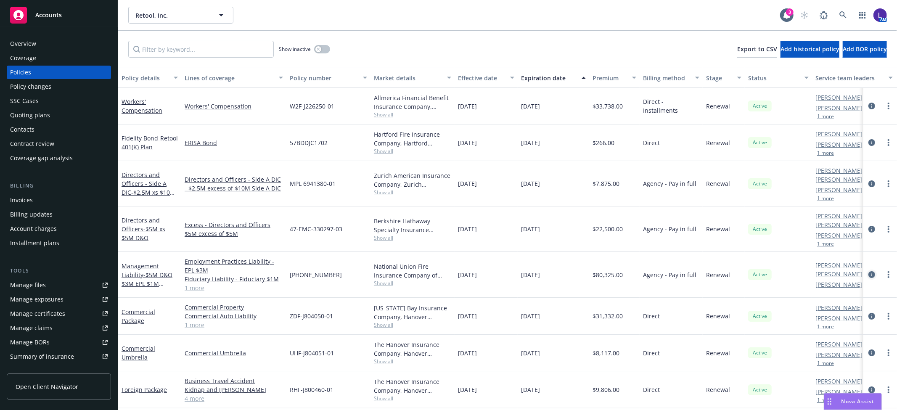
click at [868, 271] on icon "circleInformation" at bounding box center [871, 274] width 7 height 7
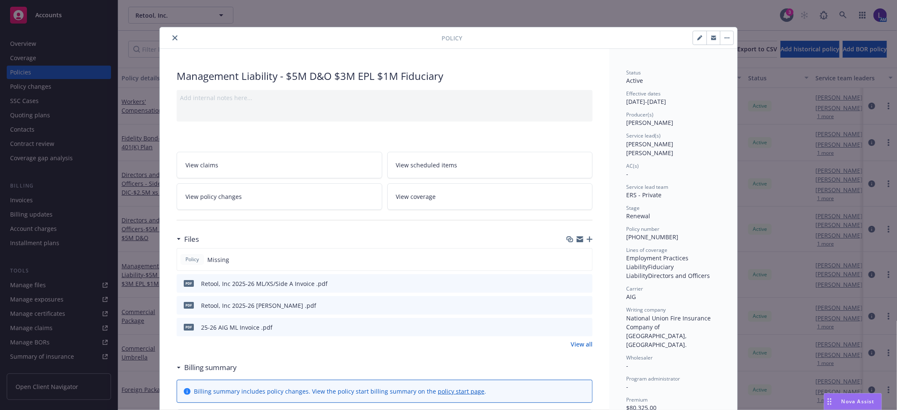
click at [171, 41] on button "close" at bounding box center [175, 38] width 10 height 10
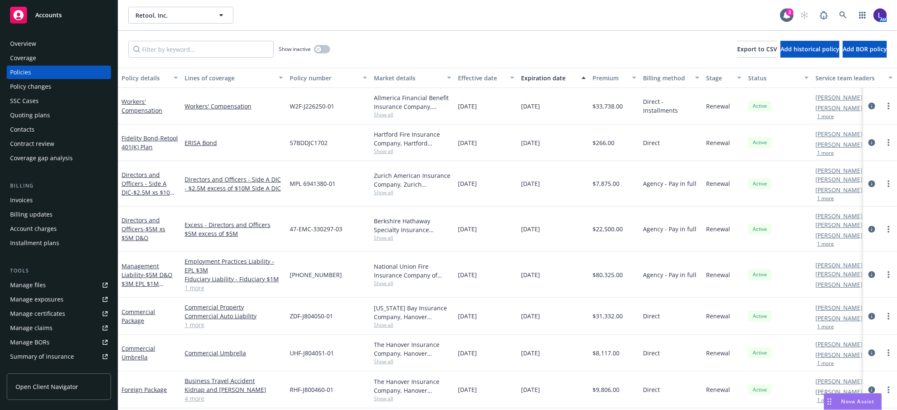
click at [37, 233] on div "Account charges" at bounding box center [33, 228] width 47 height 13
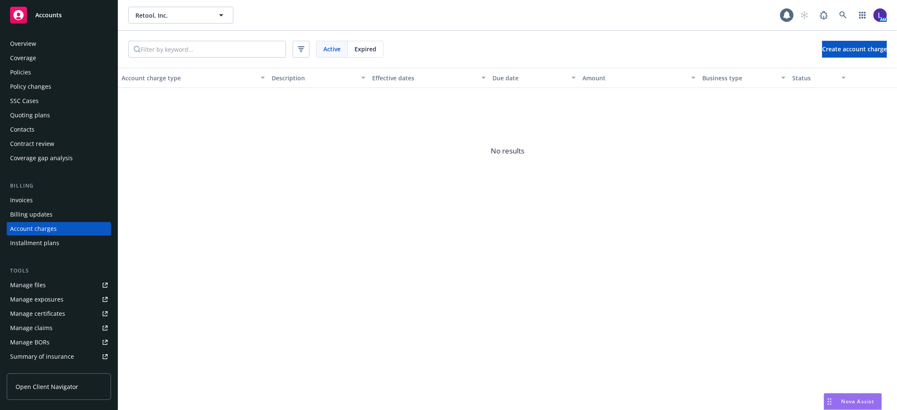
scroll to position [10, 0]
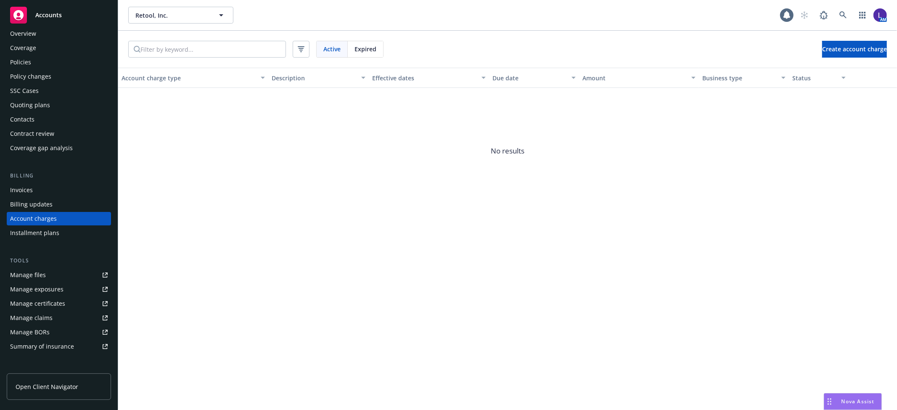
click at [362, 44] on div "Expired" at bounding box center [365, 49] width 35 height 16
click at [321, 48] on div "Active" at bounding box center [332, 49] width 31 height 16
click at [32, 56] on div "Policies" at bounding box center [59, 62] width 98 height 13
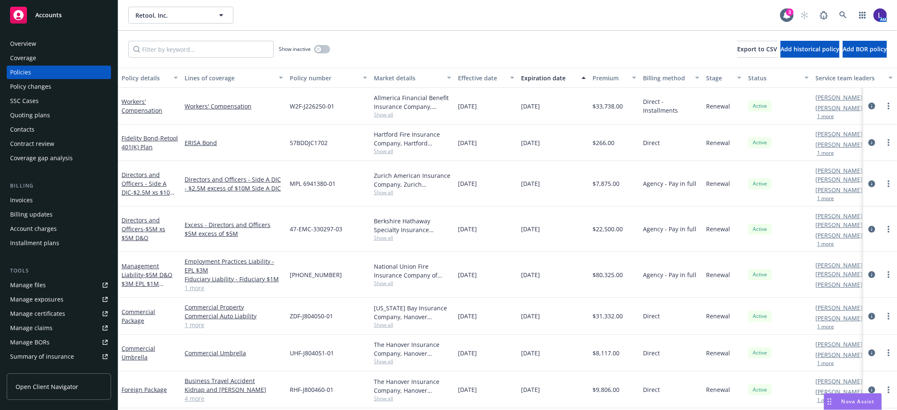
click at [14, 39] on div "Overview" at bounding box center [23, 43] width 26 height 13
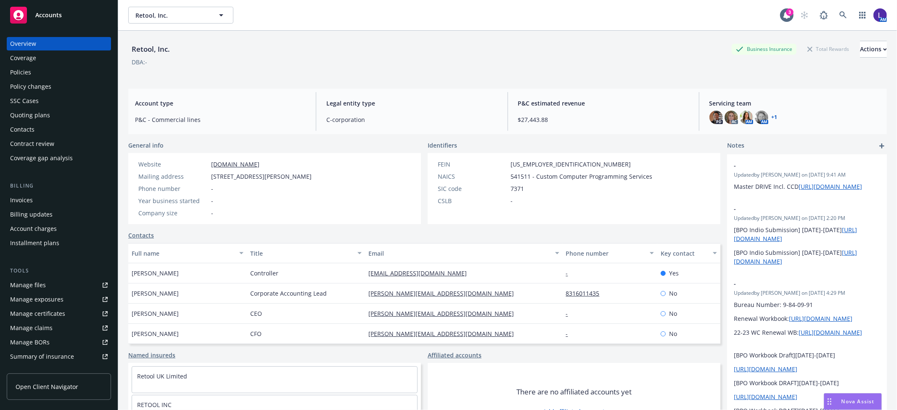
click at [14, 69] on div "Policies" at bounding box center [20, 72] width 21 height 13
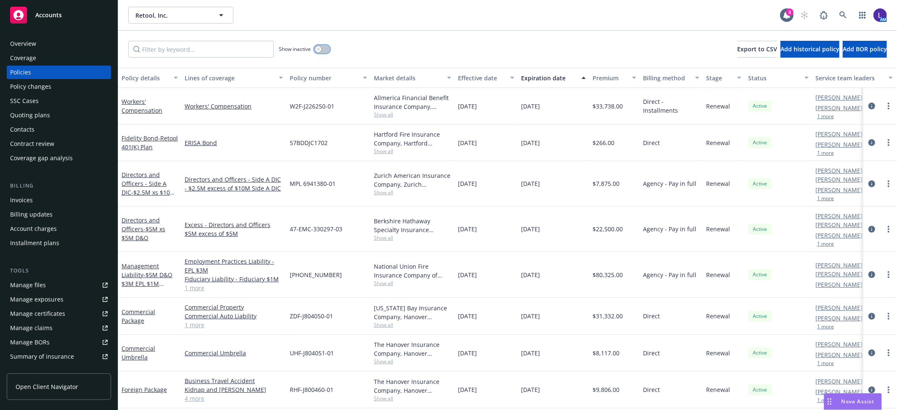
click at [321, 50] on div "button" at bounding box center [318, 49] width 6 height 6
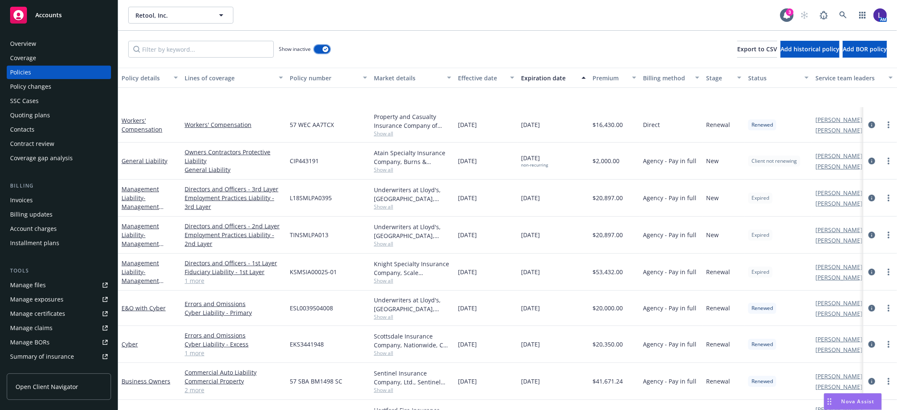
scroll to position [561, 0]
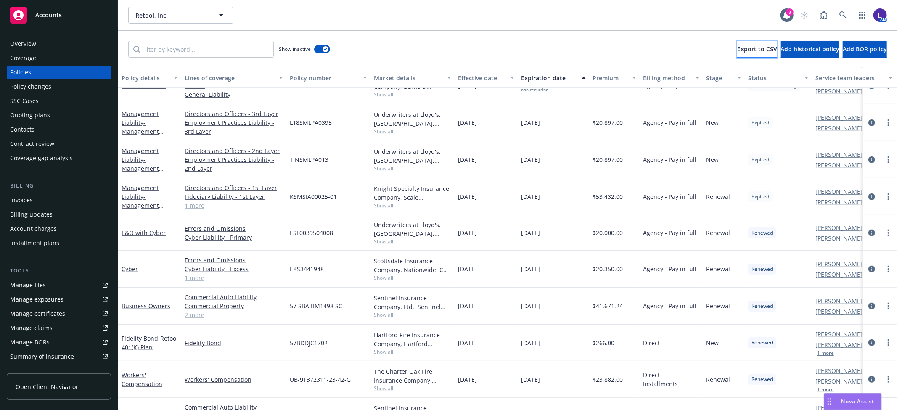
click at [737, 52] on span "Export to CSV" at bounding box center [757, 49] width 40 height 8
click at [844, 15] on icon at bounding box center [842, 14] width 7 height 7
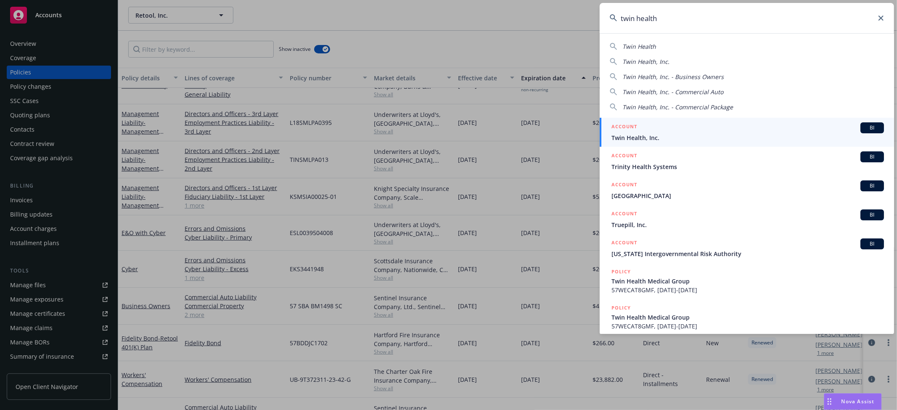
type input "twin health"
click at [629, 133] on span "Twin Health, Inc." at bounding box center [747, 137] width 273 height 9
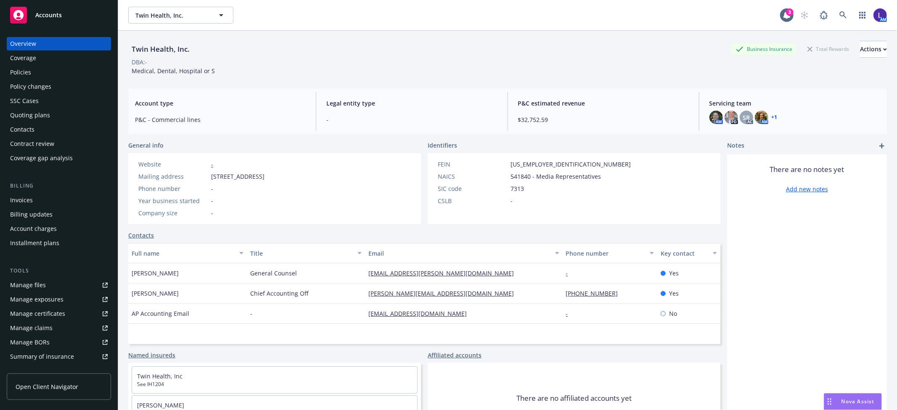
click at [35, 69] on div "Policies" at bounding box center [59, 72] width 98 height 13
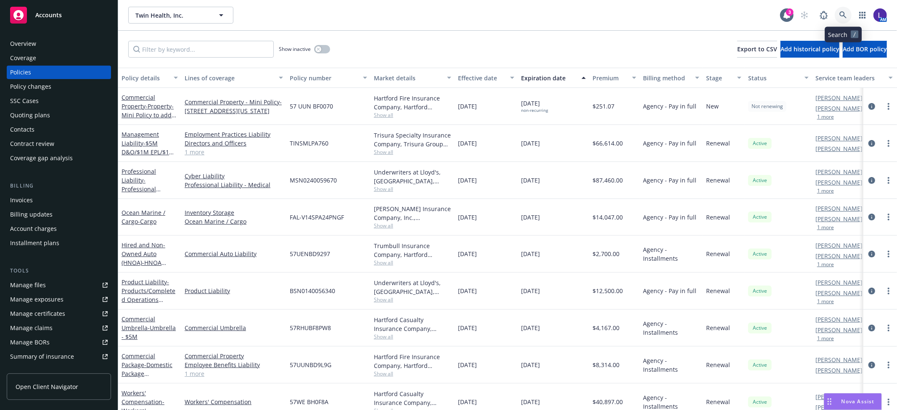
click at [844, 15] on icon at bounding box center [842, 14] width 7 height 7
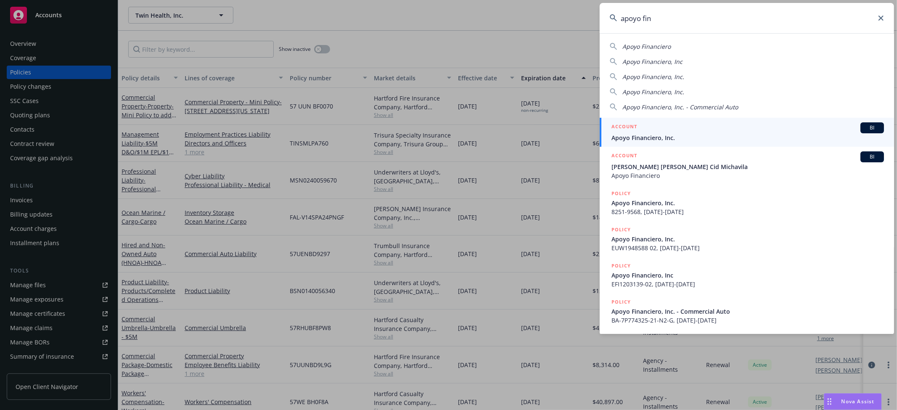
type input "apoyo fin"
click at [701, 19] on input "apoyo fin" at bounding box center [747, 18] width 294 height 30
click at [646, 138] on span "Apoyo Financiero, Inc." at bounding box center [747, 137] width 273 height 9
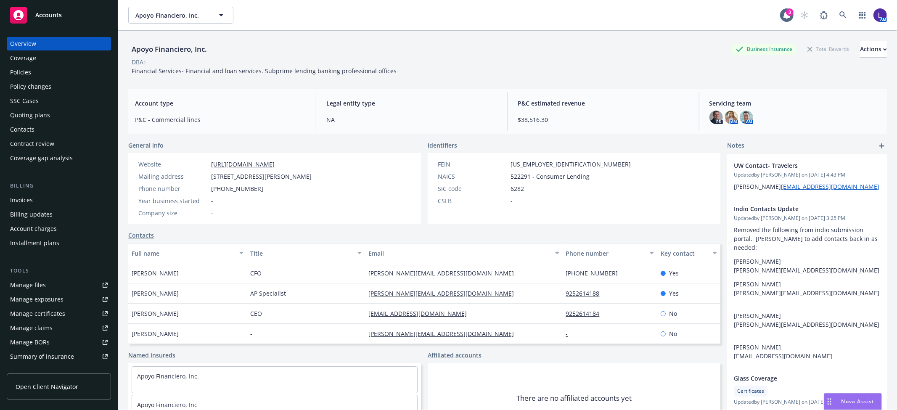
click at [28, 69] on div "Policies" at bounding box center [20, 72] width 21 height 13
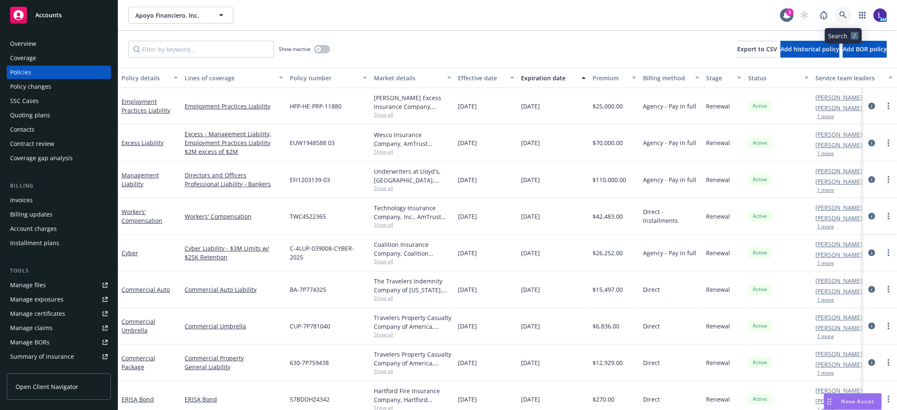
click at [843, 13] on icon at bounding box center [843, 15] width 8 height 8
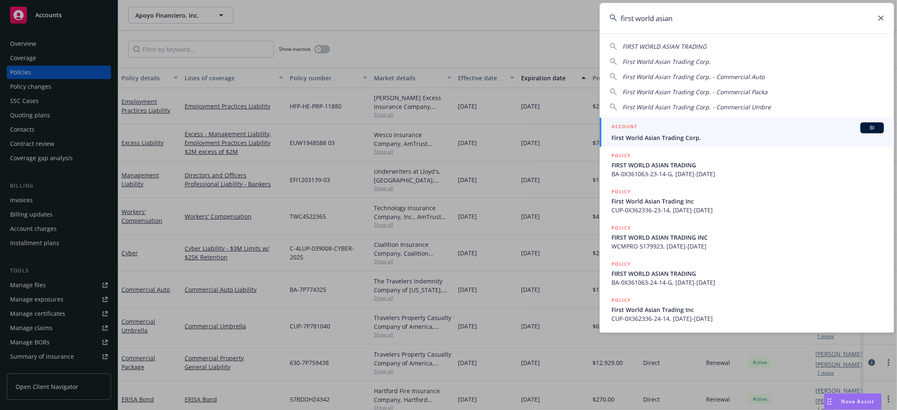
type input "first world asian"
click at [672, 135] on span "First World Asian Trading Corp." at bounding box center [747, 137] width 273 height 9
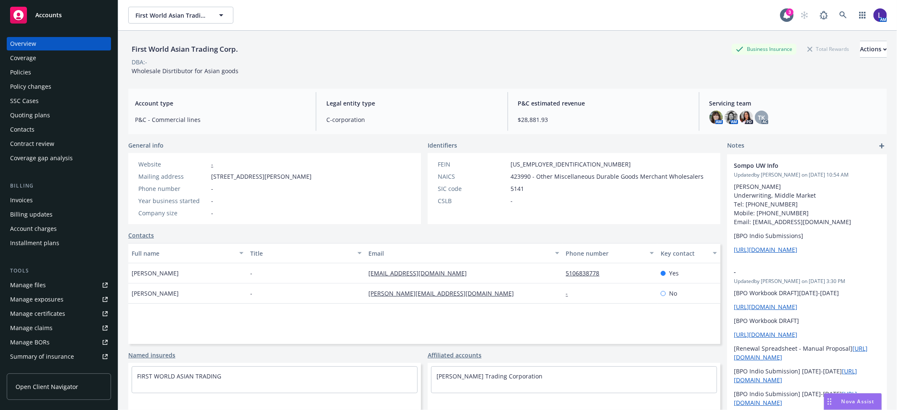
click at [27, 76] on div "Policies" at bounding box center [20, 72] width 21 height 13
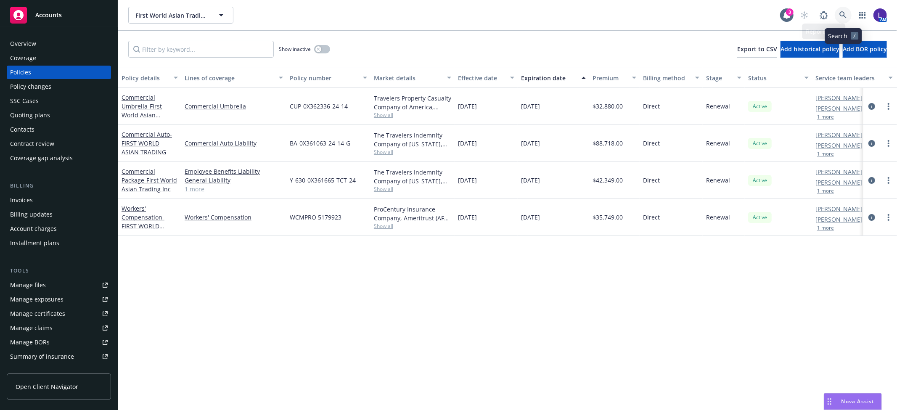
click at [846, 15] on icon at bounding box center [843, 15] width 8 height 8
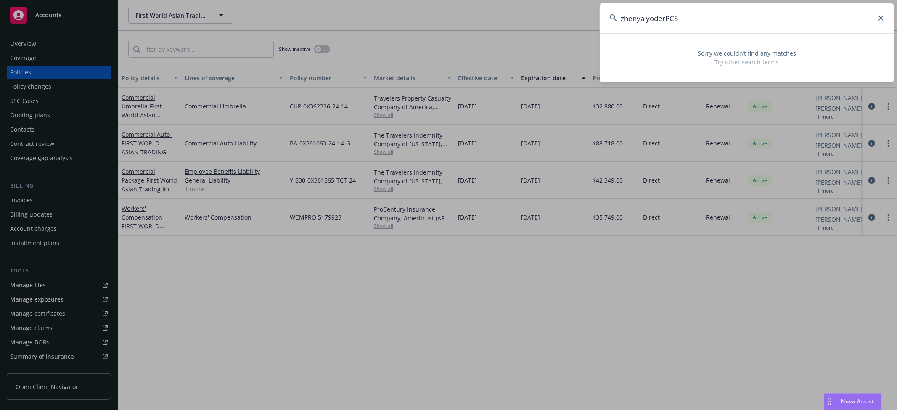
drag, startPoint x: 673, startPoint y: 17, endPoint x: 593, endPoint y: 11, distance: 79.8
click at [593, 11] on div "zhenya yoderPCS Sorry we couldn’t find any matches Try other search terms" at bounding box center [448, 205] width 897 height 410
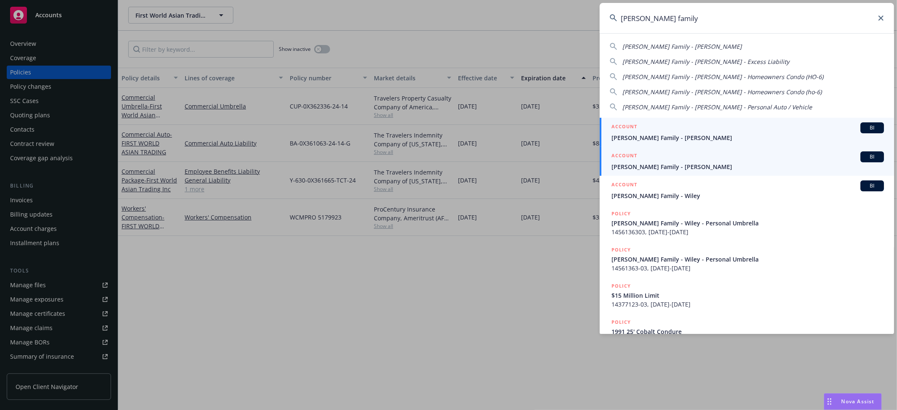
type input "[PERSON_NAME] family"
click at [661, 163] on span "[PERSON_NAME] Family - [PERSON_NAME]" at bounding box center [747, 166] width 273 height 9
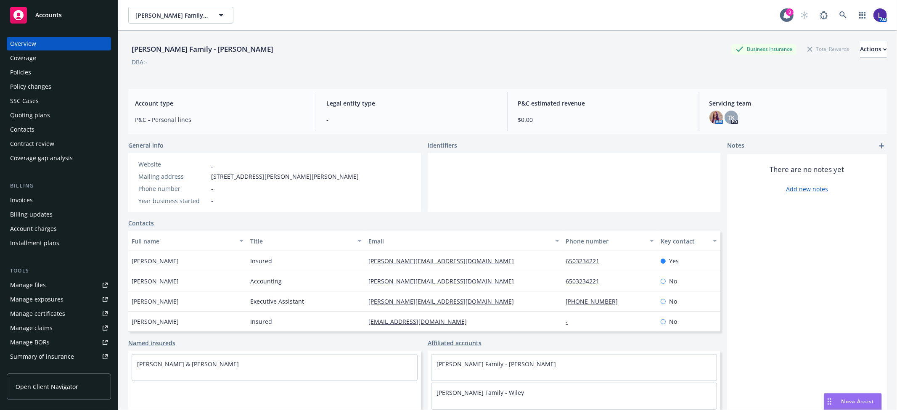
click at [58, 70] on div "Policies" at bounding box center [59, 72] width 98 height 13
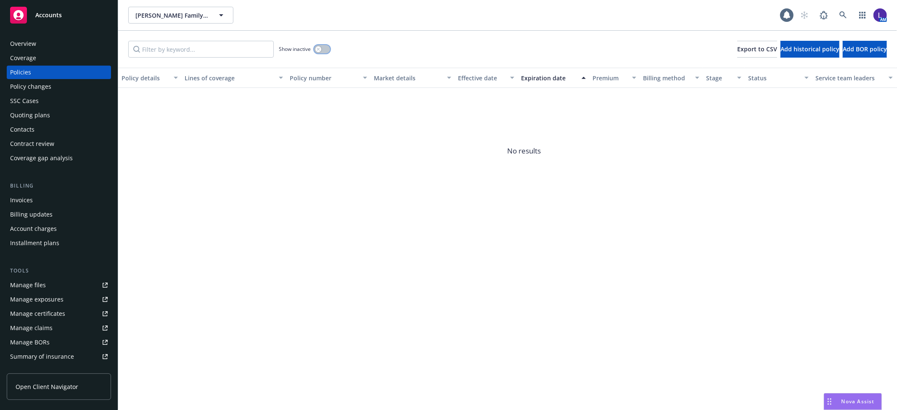
click at [315, 50] on div "button" at bounding box center [318, 49] width 6 height 6
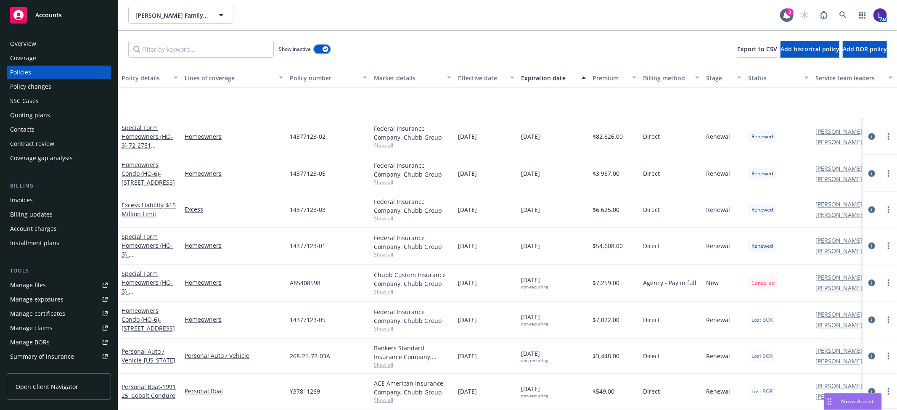
scroll to position [1367, 0]
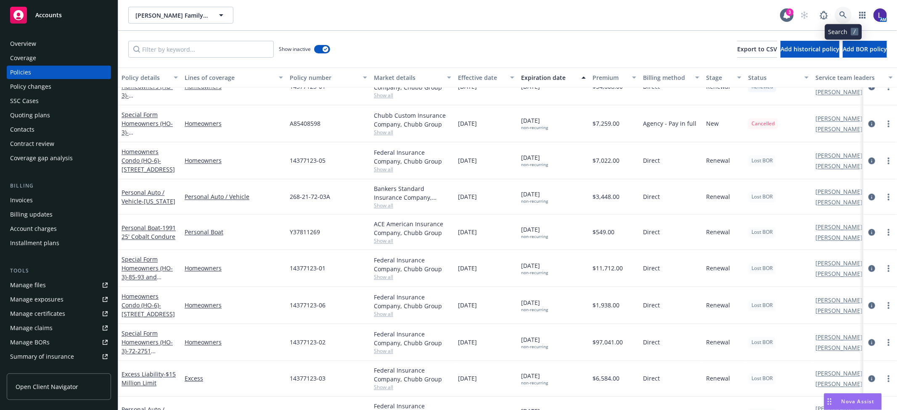
click at [841, 14] on icon at bounding box center [843, 15] width 8 height 8
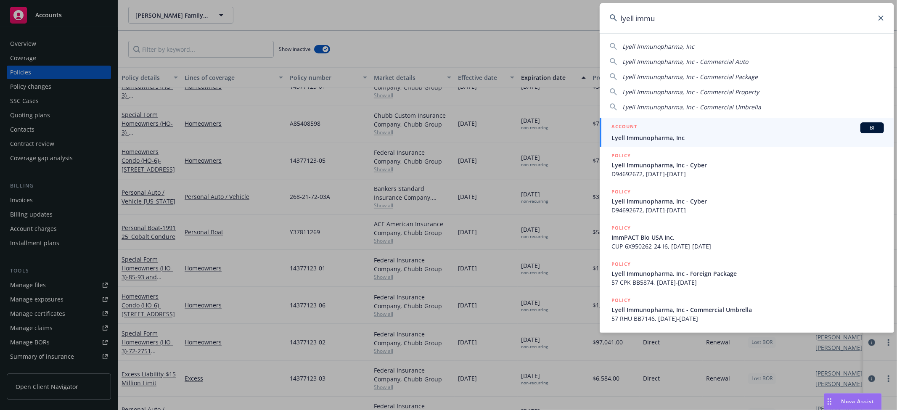
type input "lyell immu"
click at [672, 133] on span "Lyell Immunopharma, Inc" at bounding box center [747, 137] width 273 height 9
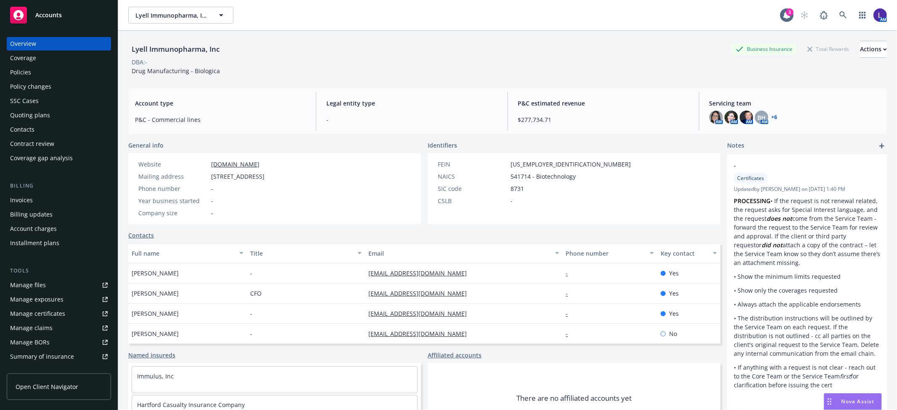
click at [45, 73] on div "Policies" at bounding box center [59, 72] width 98 height 13
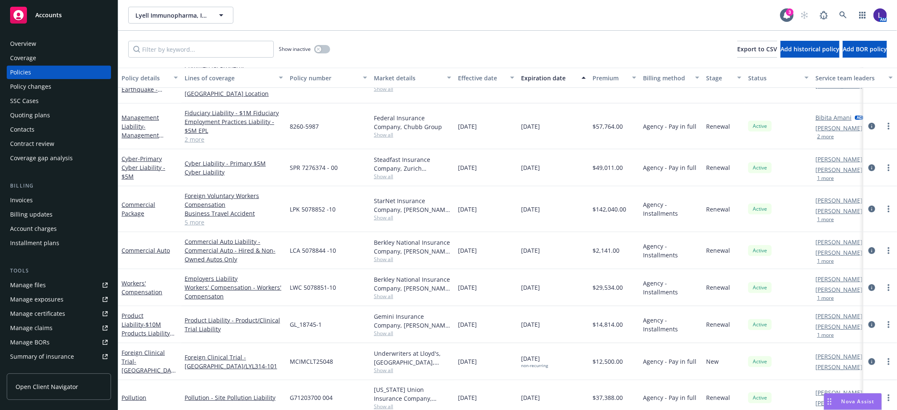
scroll to position [471, 0]
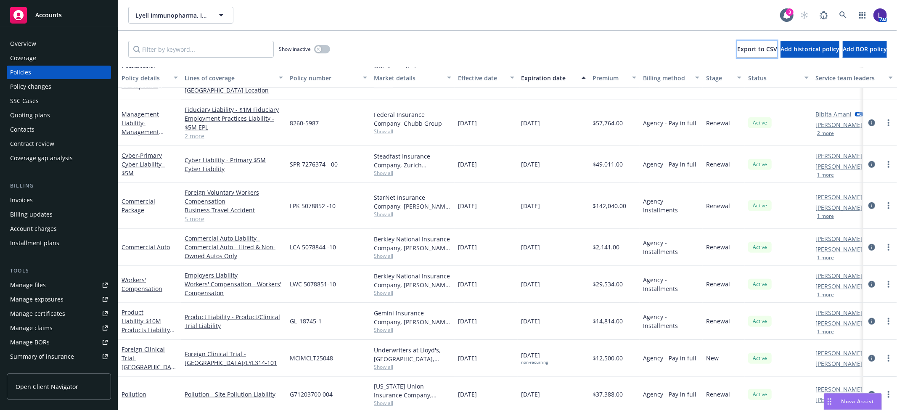
drag, startPoint x: 685, startPoint y: 45, endPoint x: 312, endPoint y: 107, distance: 377.2
click at [308, 115] on div "Show inactive Export to CSV Add historical policy Add BOR policy Policy details…" at bounding box center [507, 220] width 779 height 379
click at [318, 49] on icon "button" at bounding box center [318, 49] width 3 height 3
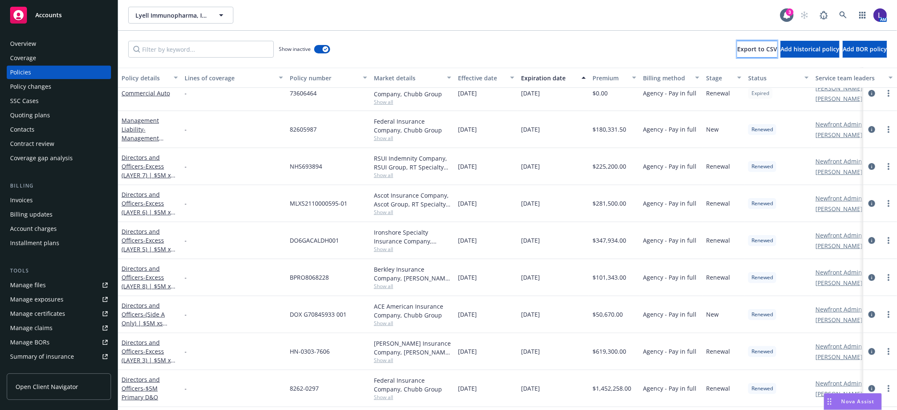
click at [737, 47] on button "Export to CSV" at bounding box center [757, 49] width 40 height 17
click at [844, 15] on icon at bounding box center [843, 15] width 8 height 8
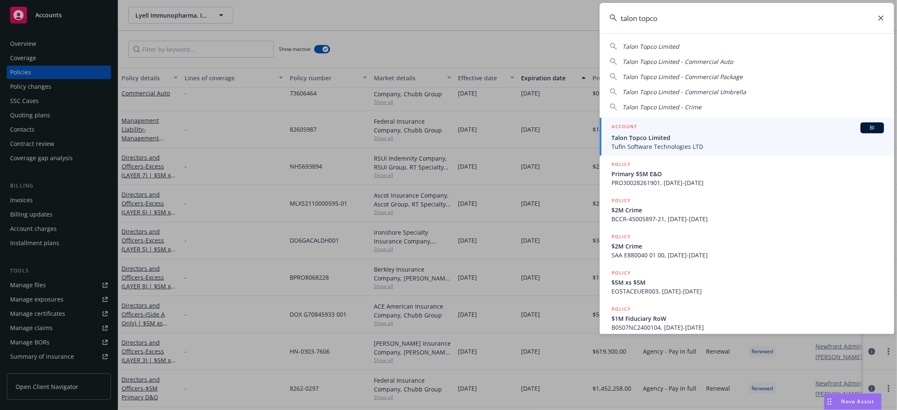
type input "talon topco"
click at [659, 132] on div "ACCOUNT BI" at bounding box center [747, 127] width 273 height 11
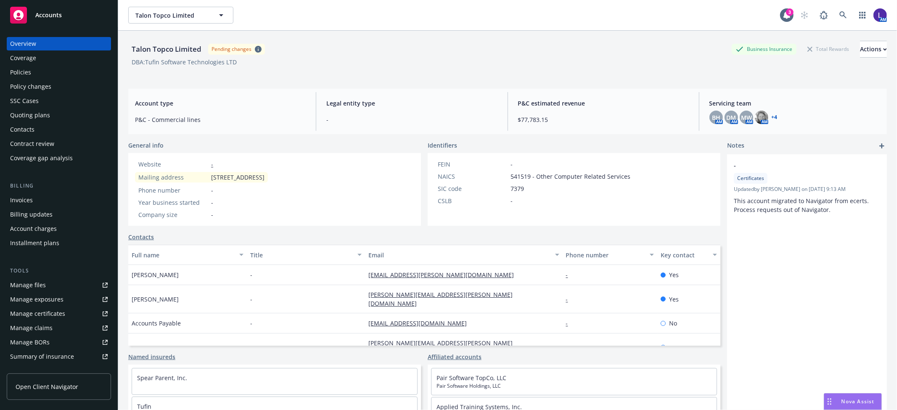
click at [30, 71] on div "Policies" at bounding box center [20, 72] width 21 height 13
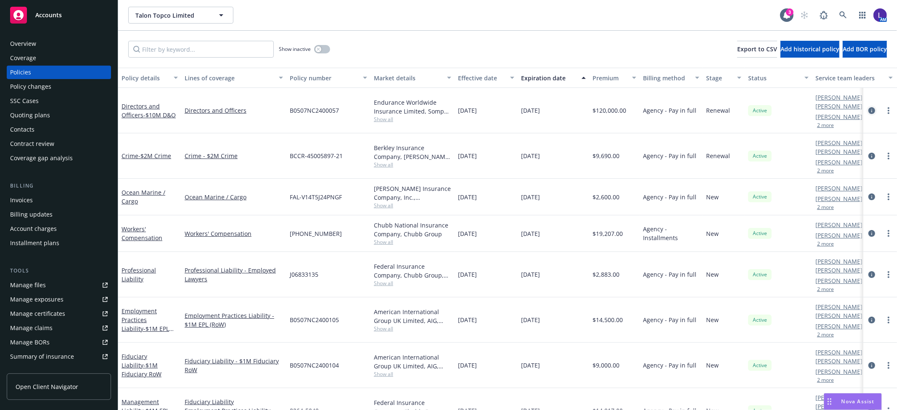
click at [867, 106] on link "circleInformation" at bounding box center [872, 111] width 10 height 10
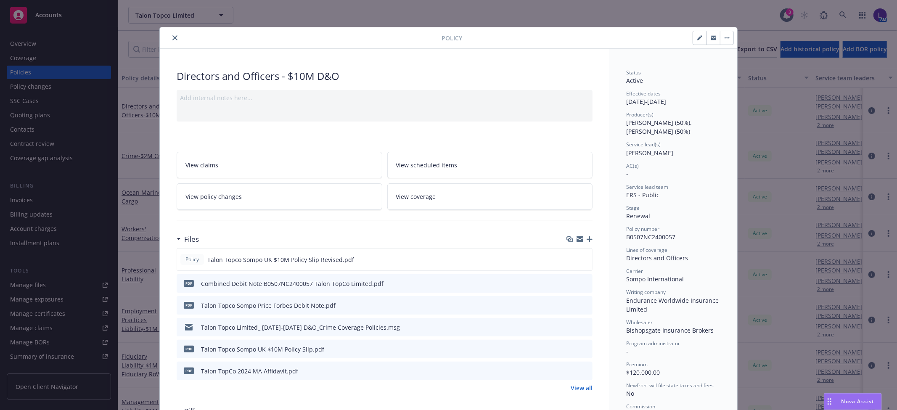
click at [172, 38] on icon "close" at bounding box center [174, 37] width 5 height 5
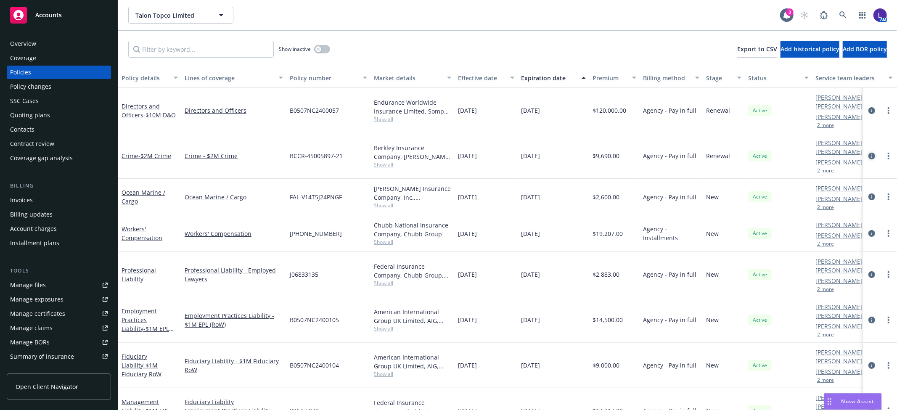
click at [868, 153] on icon "circleInformation" at bounding box center [871, 156] width 7 height 7
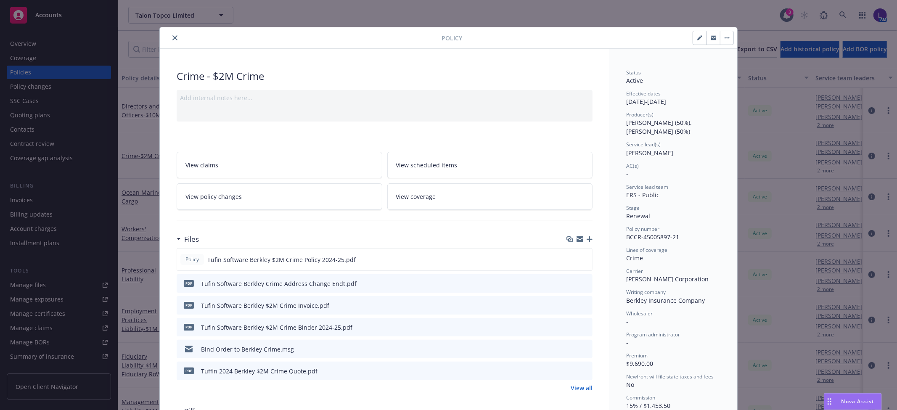
click at [170, 37] on button "close" at bounding box center [175, 38] width 10 height 10
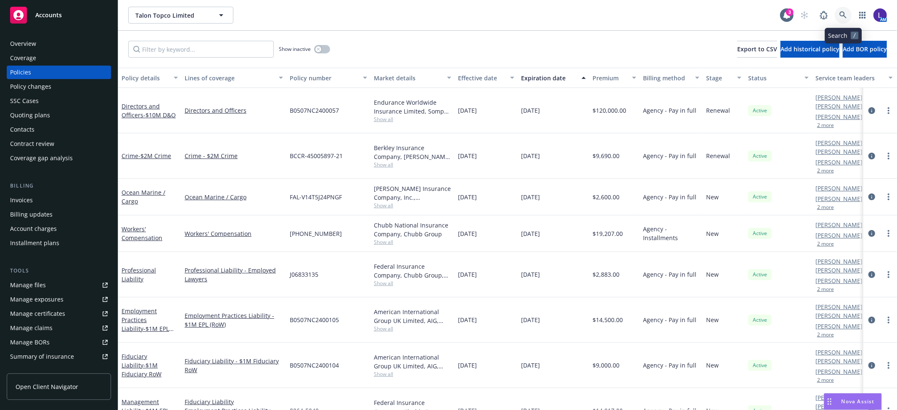
click at [841, 14] on icon at bounding box center [843, 15] width 8 height 8
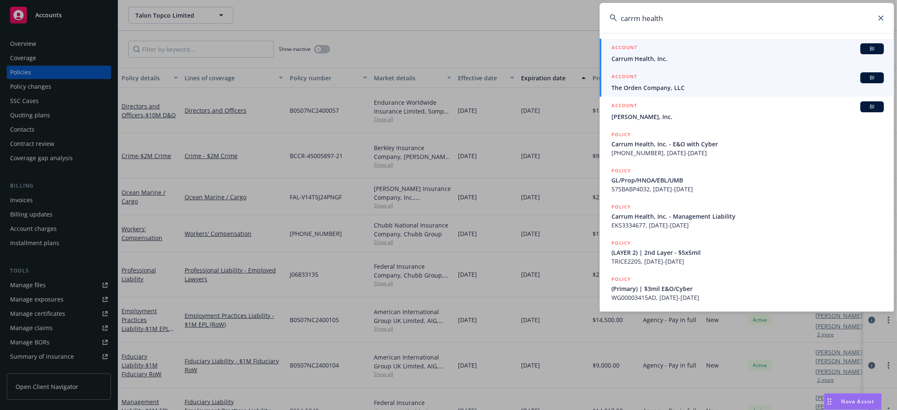
type input "carrm health"
click at [660, 58] on span "Carrum Health, Inc." at bounding box center [747, 58] width 273 height 9
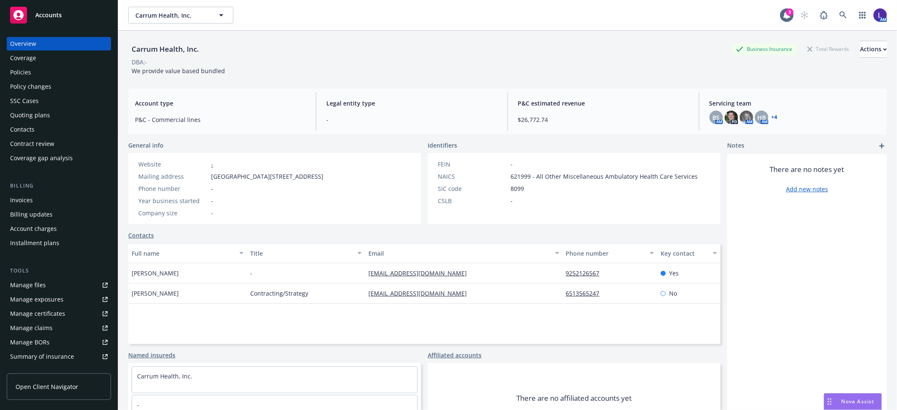
click at [29, 72] on div "Policies" at bounding box center [20, 72] width 21 height 13
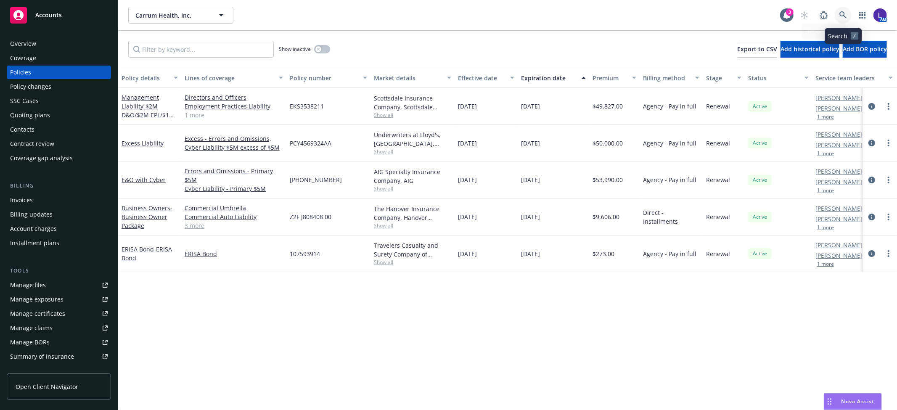
click at [842, 9] on link at bounding box center [843, 15] width 17 height 17
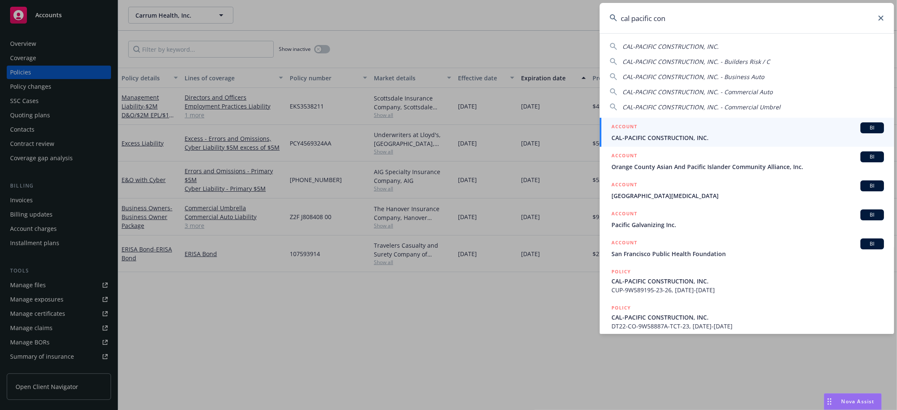
type input "cal pacific con"
click at [670, 133] on span "CAL-PACIFIC CONSTRUCTION, INC." at bounding box center [747, 137] width 273 height 9
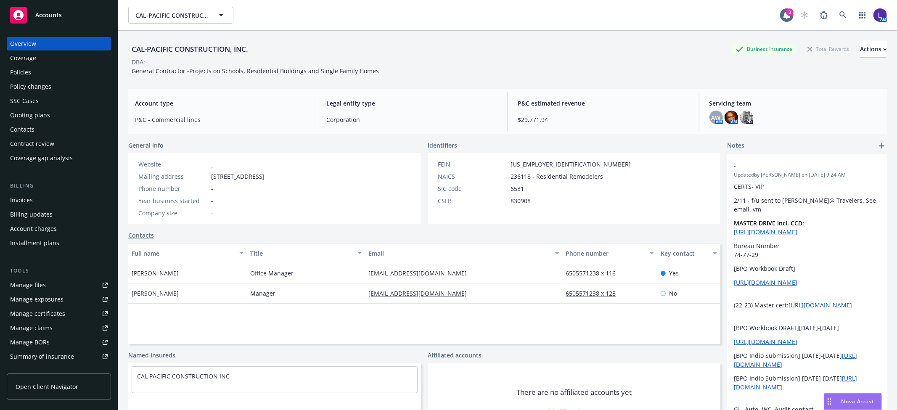
click at [19, 69] on div "Policies" at bounding box center [20, 72] width 21 height 13
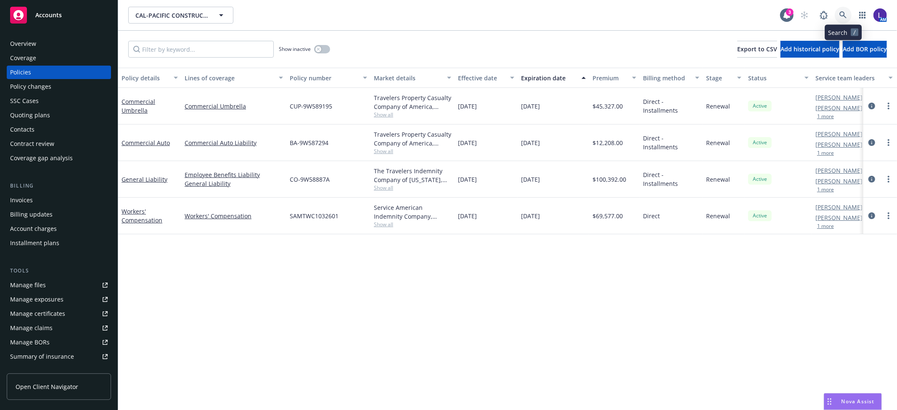
click at [841, 15] on icon at bounding box center [843, 15] width 8 height 8
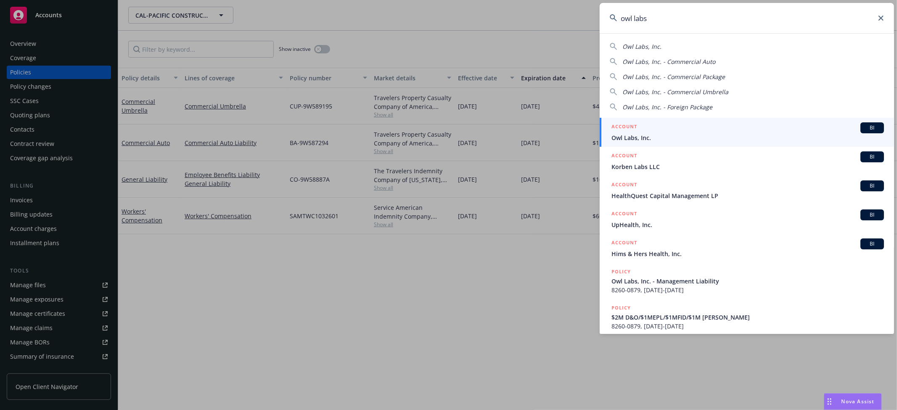
type input "owl labs"
click at [651, 136] on span "Owl Labs, Inc." at bounding box center [747, 137] width 273 height 9
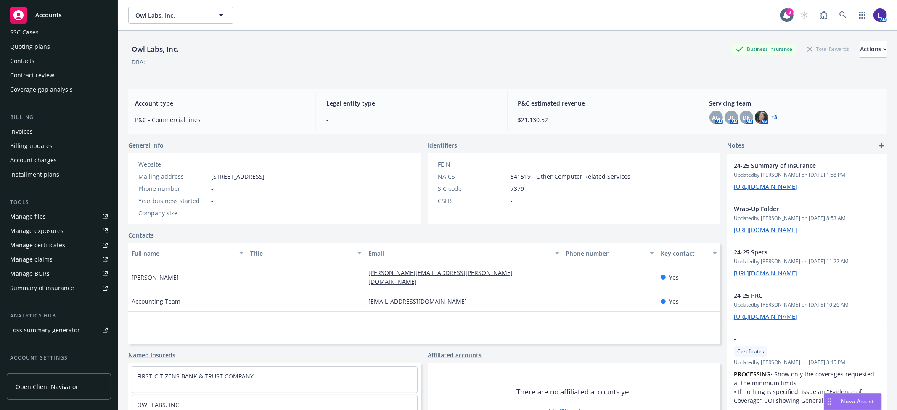
scroll to position [138, 0]
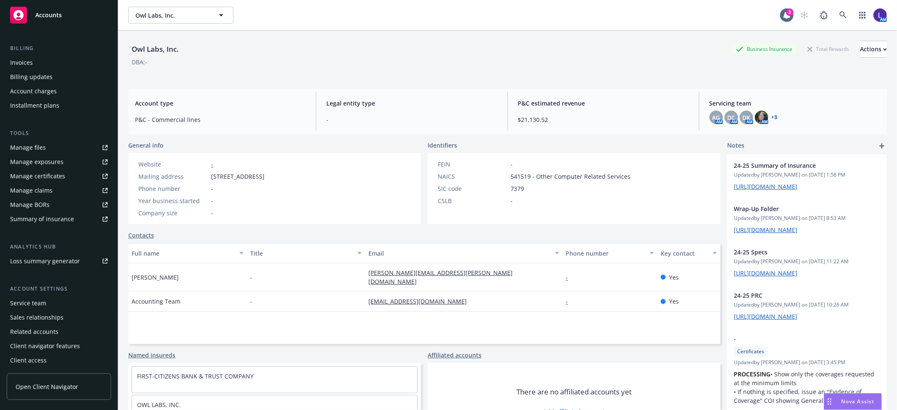
click at [42, 301] on div "Service team" at bounding box center [28, 302] width 36 height 13
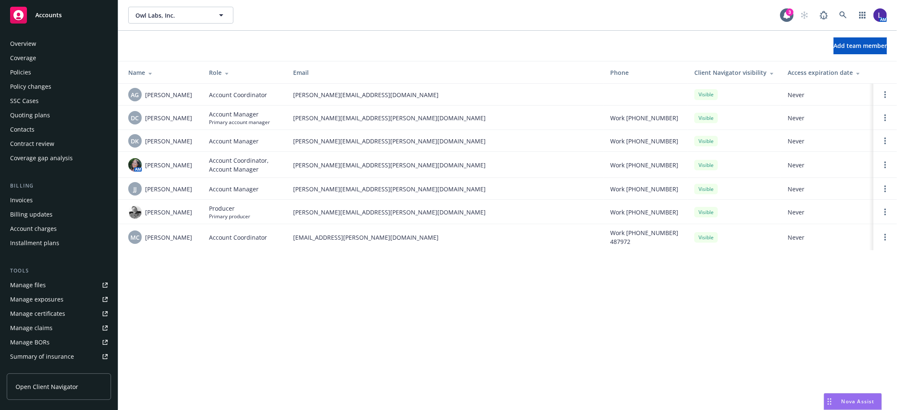
click at [49, 69] on div "Policies" at bounding box center [59, 72] width 98 height 13
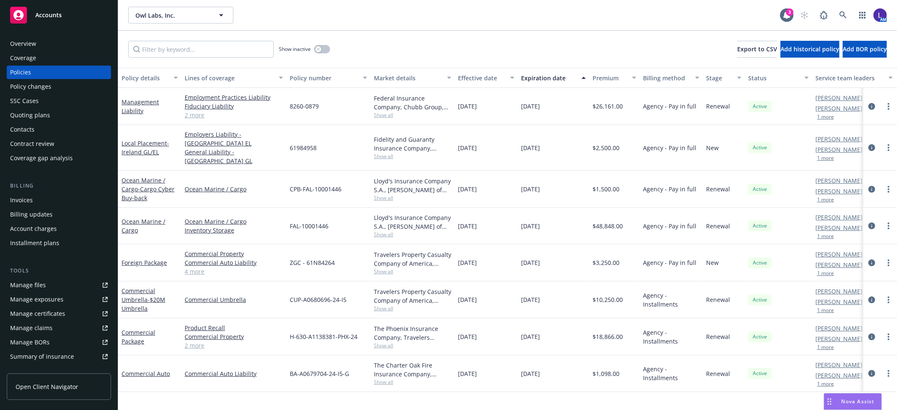
click at [829, 115] on button "1 more" at bounding box center [825, 116] width 17 height 5
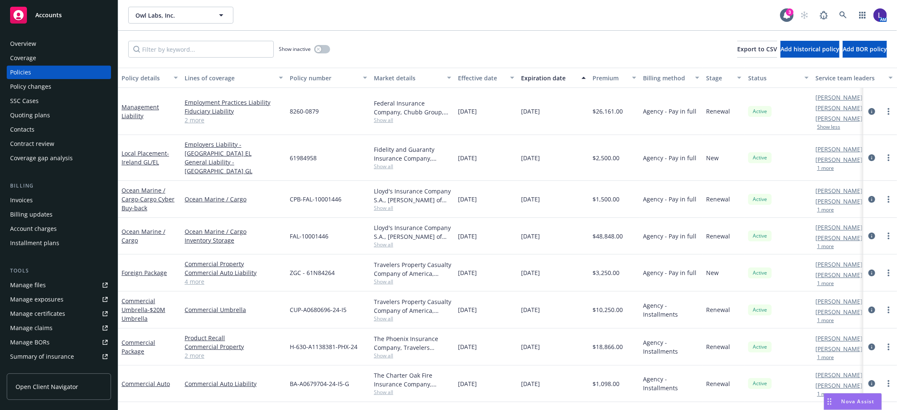
click at [40, 127] on div "Contacts" at bounding box center [59, 129] width 98 height 13
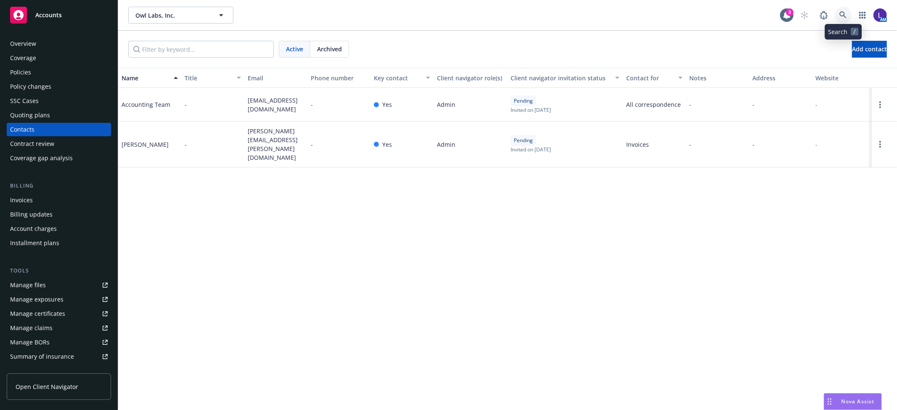
click at [848, 12] on link at bounding box center [843, 15] width 17 height 17
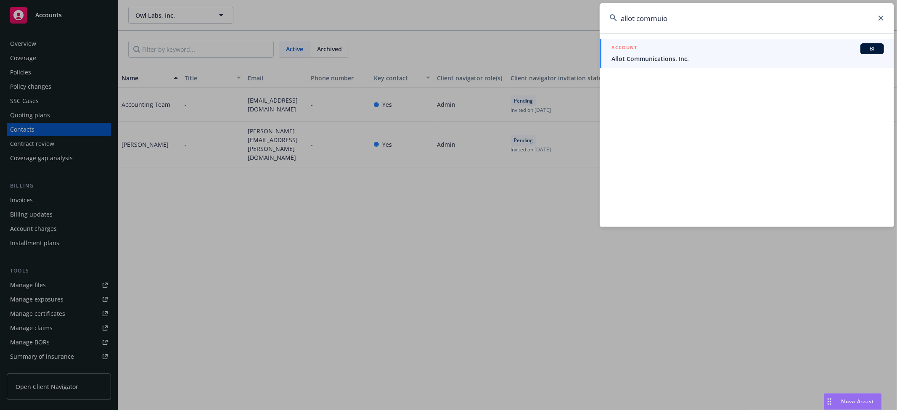
type input "allot commuio"
click at [638, 52] on div "ACCOUNT BI" at bounding box center [747, 48] width 273 height 11
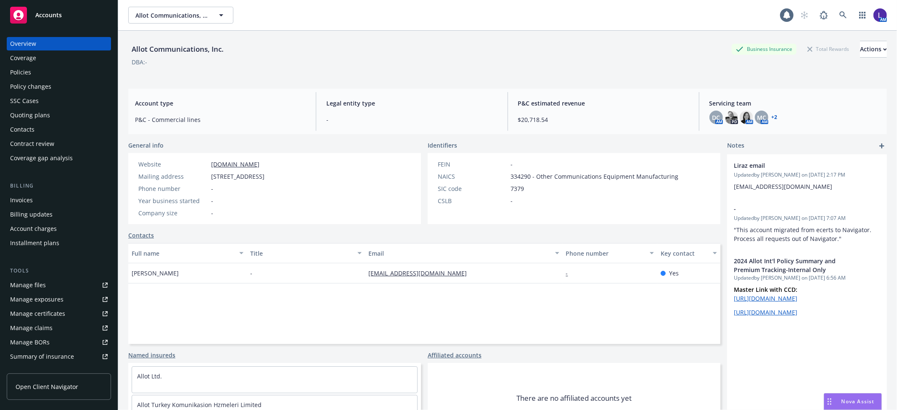
click at [6, 72] on div "Overview Coverage Policies Policy changes SSC Cases Quoting plans Contacts Cont…" at bounding box center [59, 218] width 118 height 383
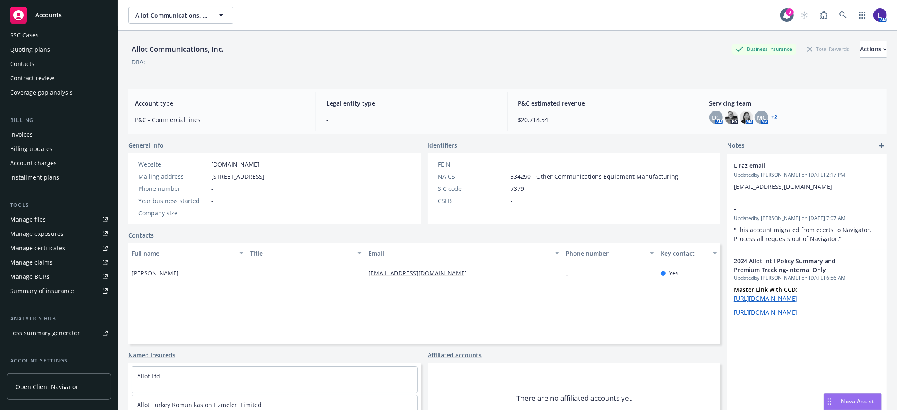
scroll to position [138, 0]
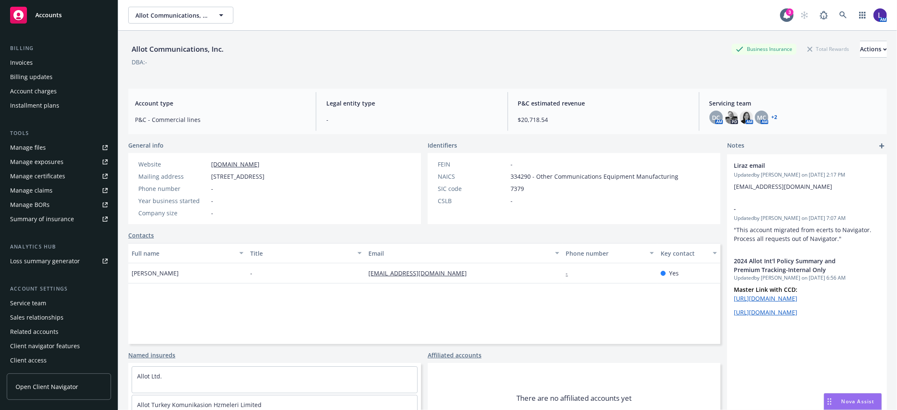
click at [26, 304] on div "Service team" at bounding box center [28, 302] width 36 height 13
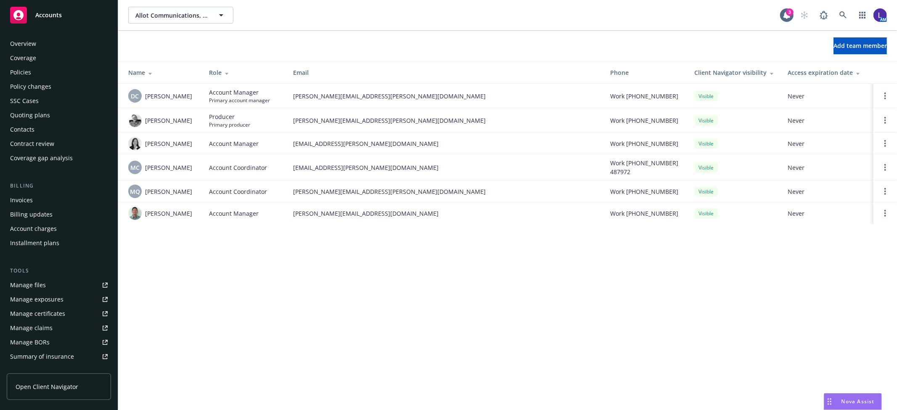
click at [21, 69] on div "Policies" at bounding box center [20, 72] width 21 height 13
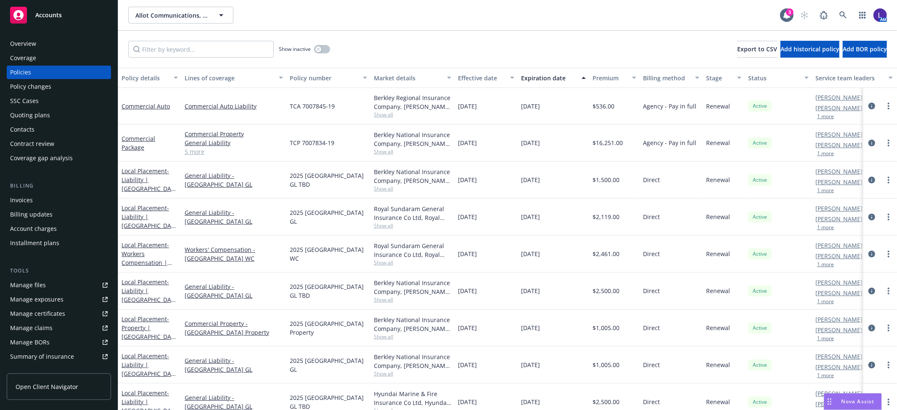
click at [42, 126] on div "Contacts" at bounding box center [59, 129] width 98 height 13
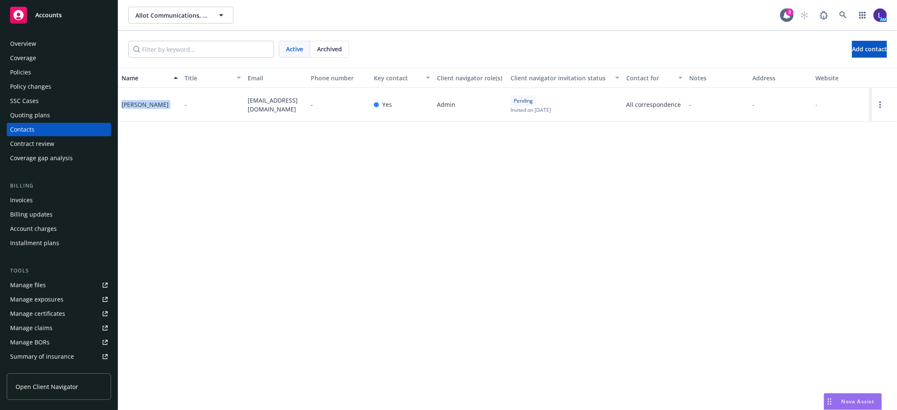
drag, startPoint x: 180, startPoint y: 104, endPoint x: 122, endPoint y: 106, distance: 57.2
click at [122, 106] on div "[PERSON_NAME] - [EMAIL_ADDRESS][DOMAIN_NAME] - Yes Admin Pending Invited on [DA…" at bounding box center [507, 105] width 779 height 34
click at [841, 14] on icon at bounding box center [843, 15] width 8 height 8
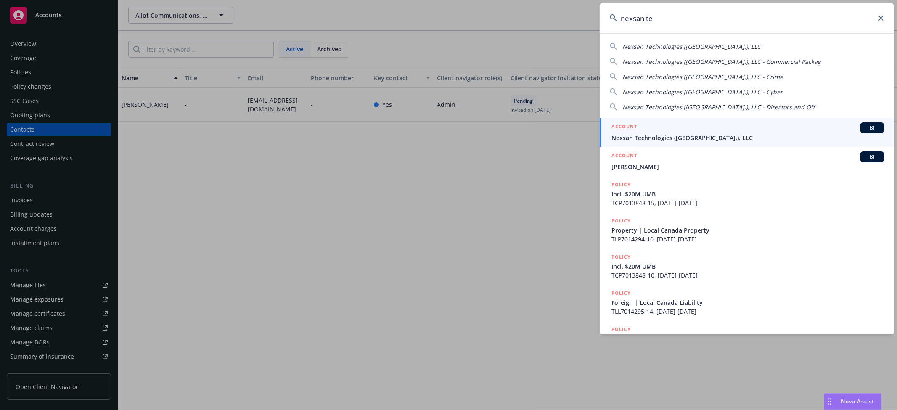
type input "nexsan te"
click at [665, 130] on div "ACCOUNT BI" at bounding box center [747, 127] width 273 height 11
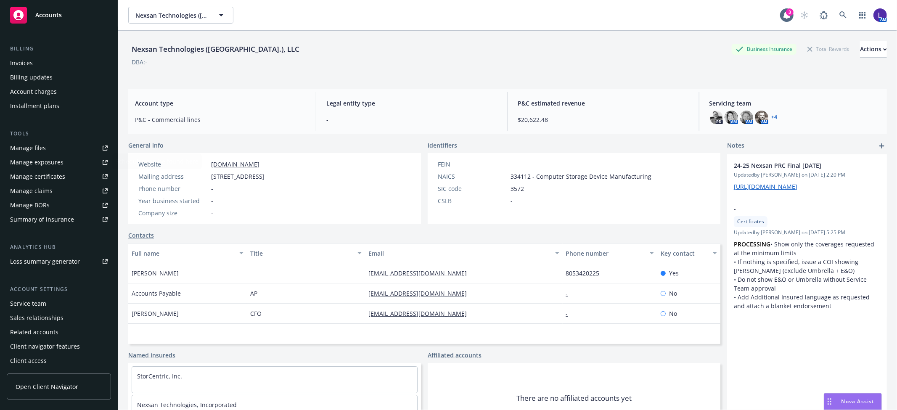
scroll to position [138, 0]
click at [24, 301] on div "Service team" at bounding box center [28, 302] width 36 height 13
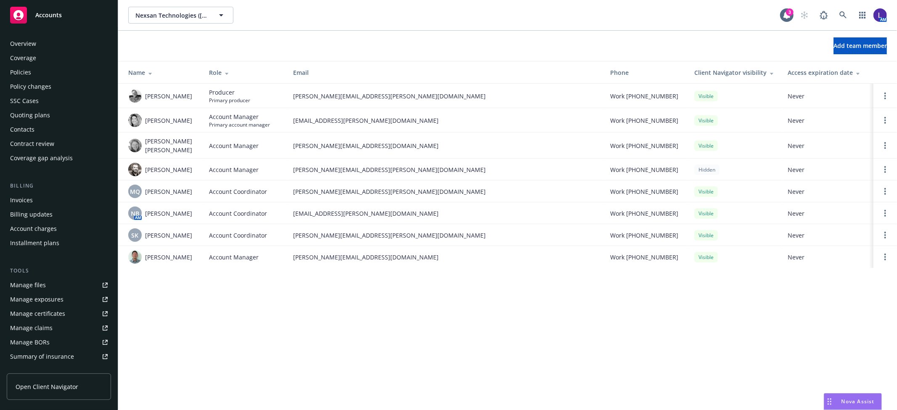
click at [37, 130] on div "Contacts" at bounding box center [59, 129] width 98 height 13
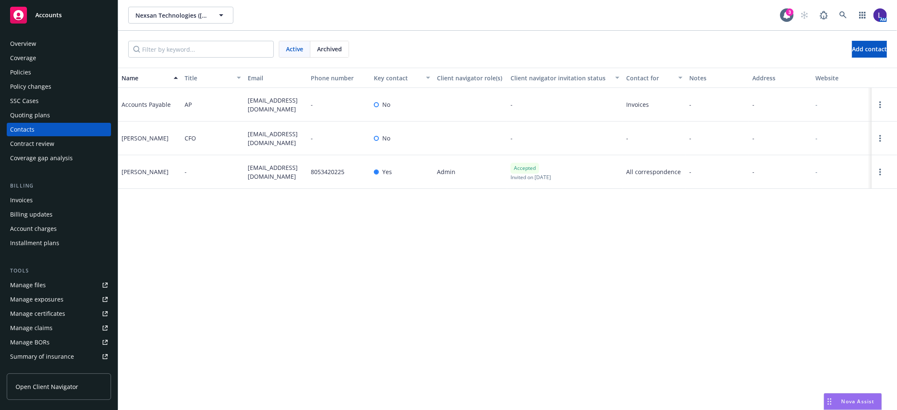
click at [142, 140] on div "[PERSON_NAME]" at bounding box center [145, 138] width 47 height 9
drag, startPoint x: 161, startPoint y: 139, endPoint x: 123, endPoint y: 140, distance: 37.9
click at [123, 140] on div "[PERSON_NAME]" at bounding box center [149, 139] width 63 height 34
copy div "[PERSON_NAME]"
